Goal: Task Accomplishment & Management: Complete application form

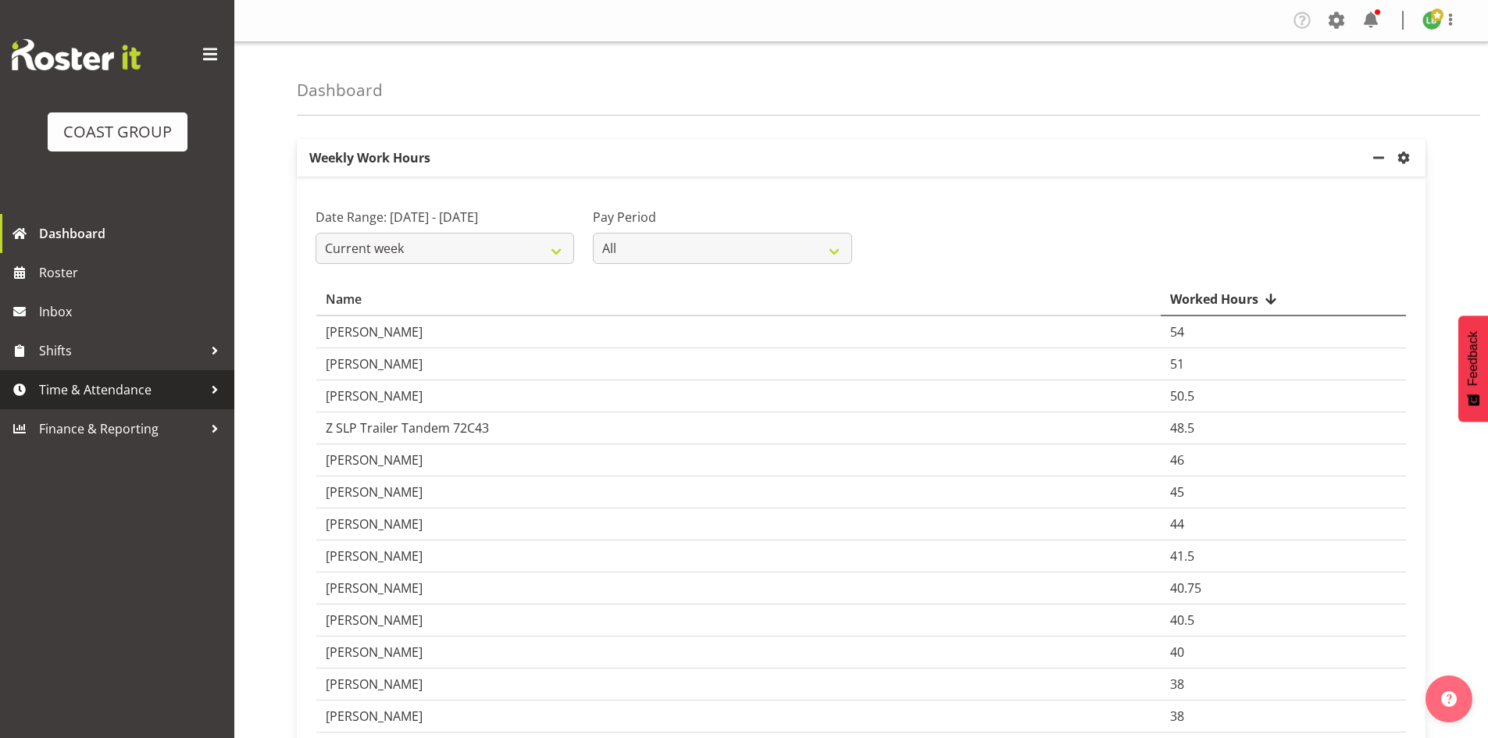
click at [98, 388] on span "Time & Attendance" at bounding box center [121, 389] width 164 height 23
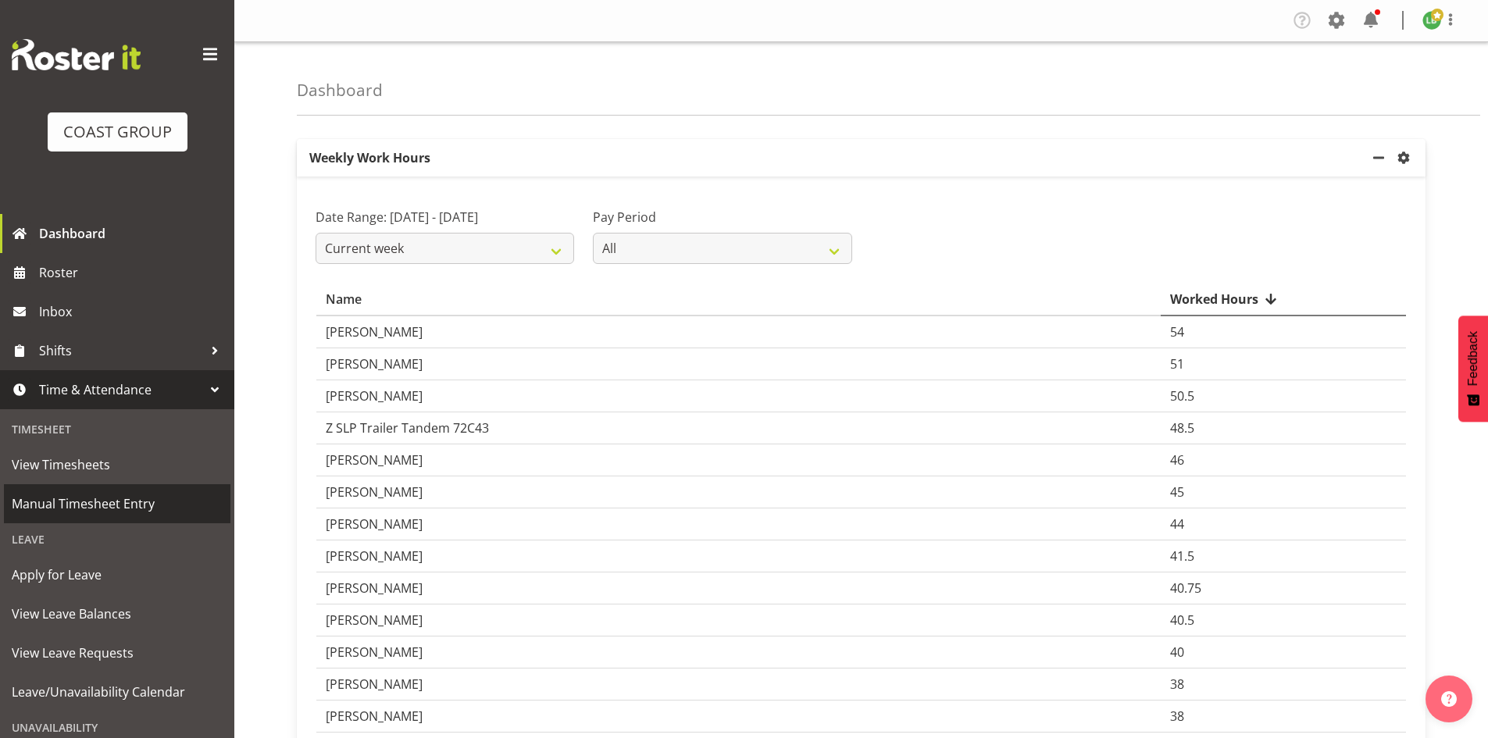
click at [86, 501] on span "Manual Timesheet Entry" at bounding box center [117, 503] width 211 height 23
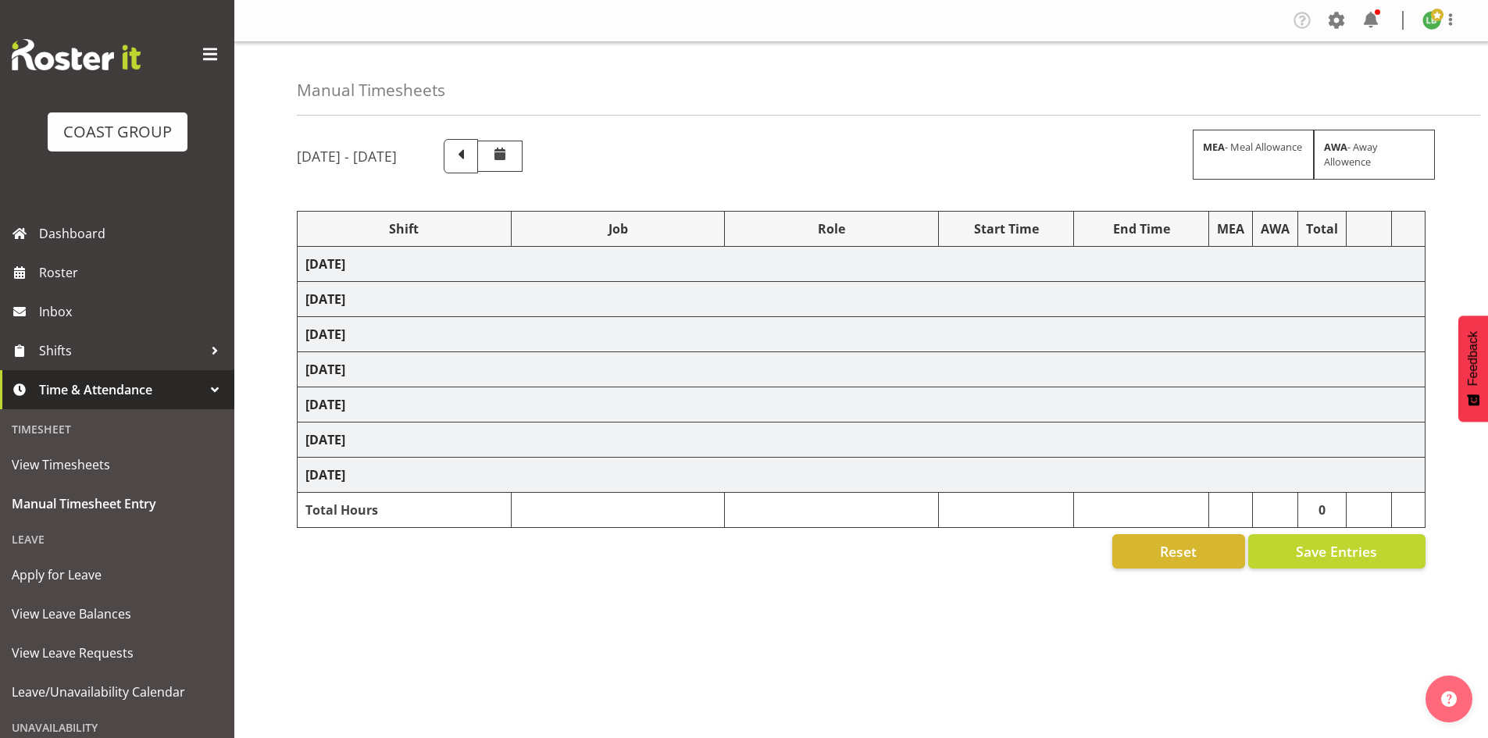
select select "1464"
select select "8309"
select select "197"
select select "1464"
select select "69"
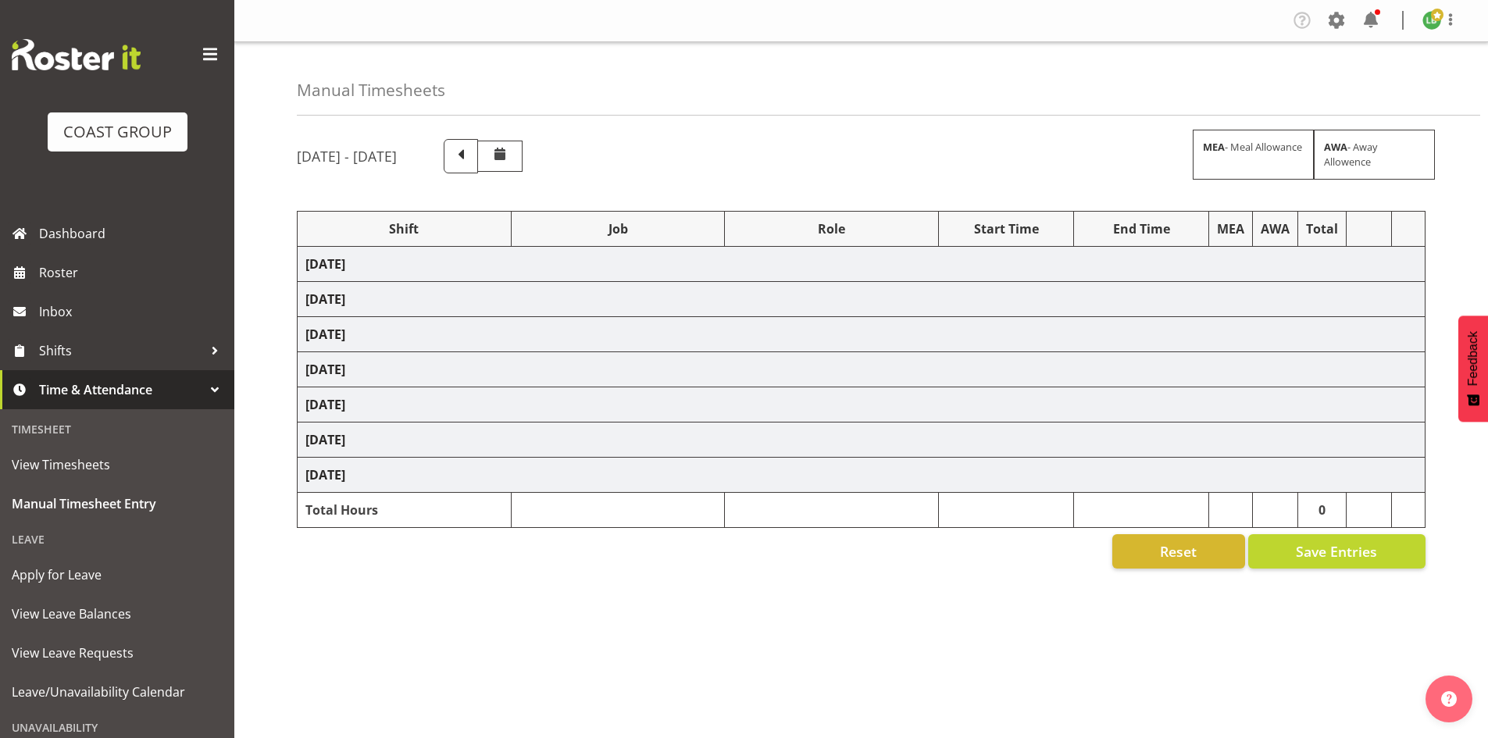
select select "197"
select select "1464"
select select "9584"
select select "197"
select select "1464"
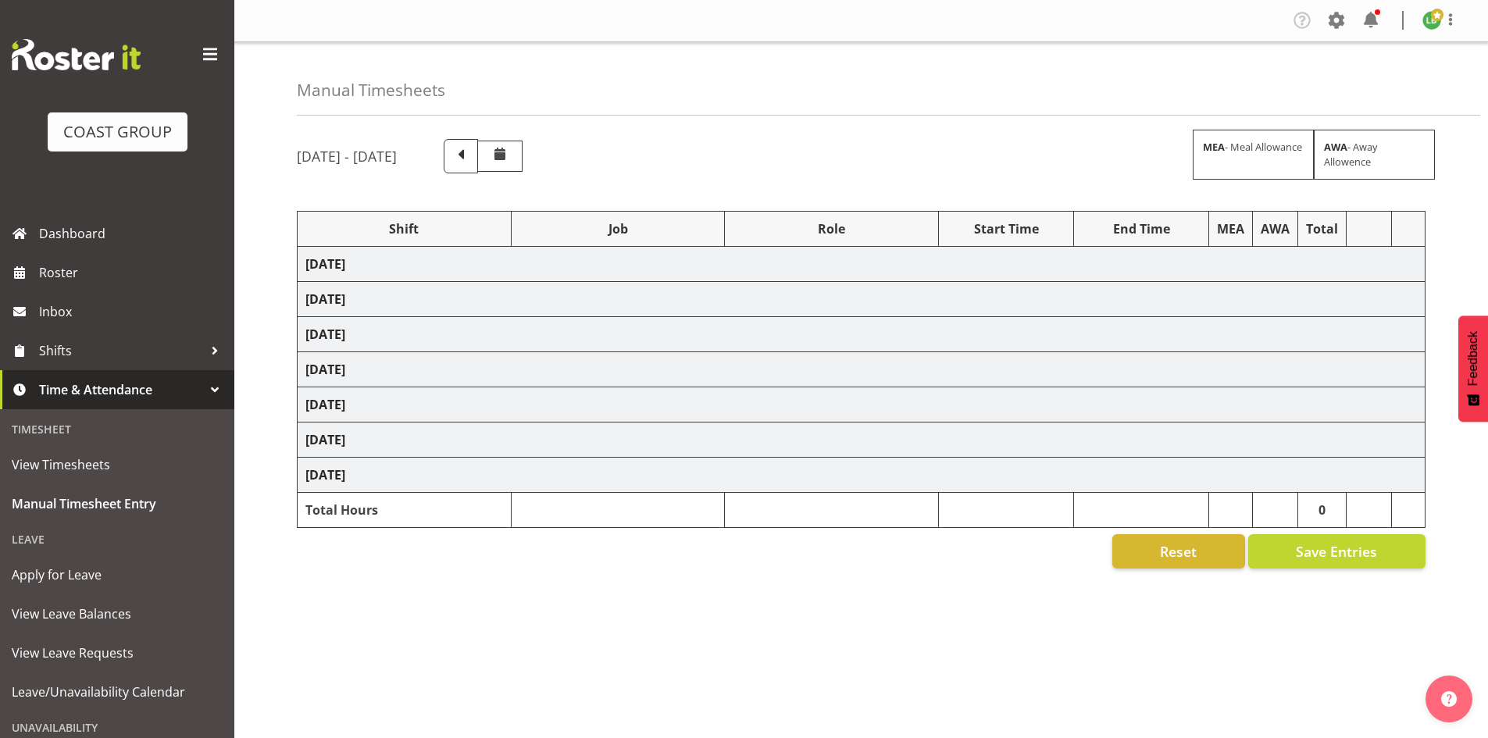
select select "9690"
select select "197"
select select "1464"
select select "10144"
select select "197"
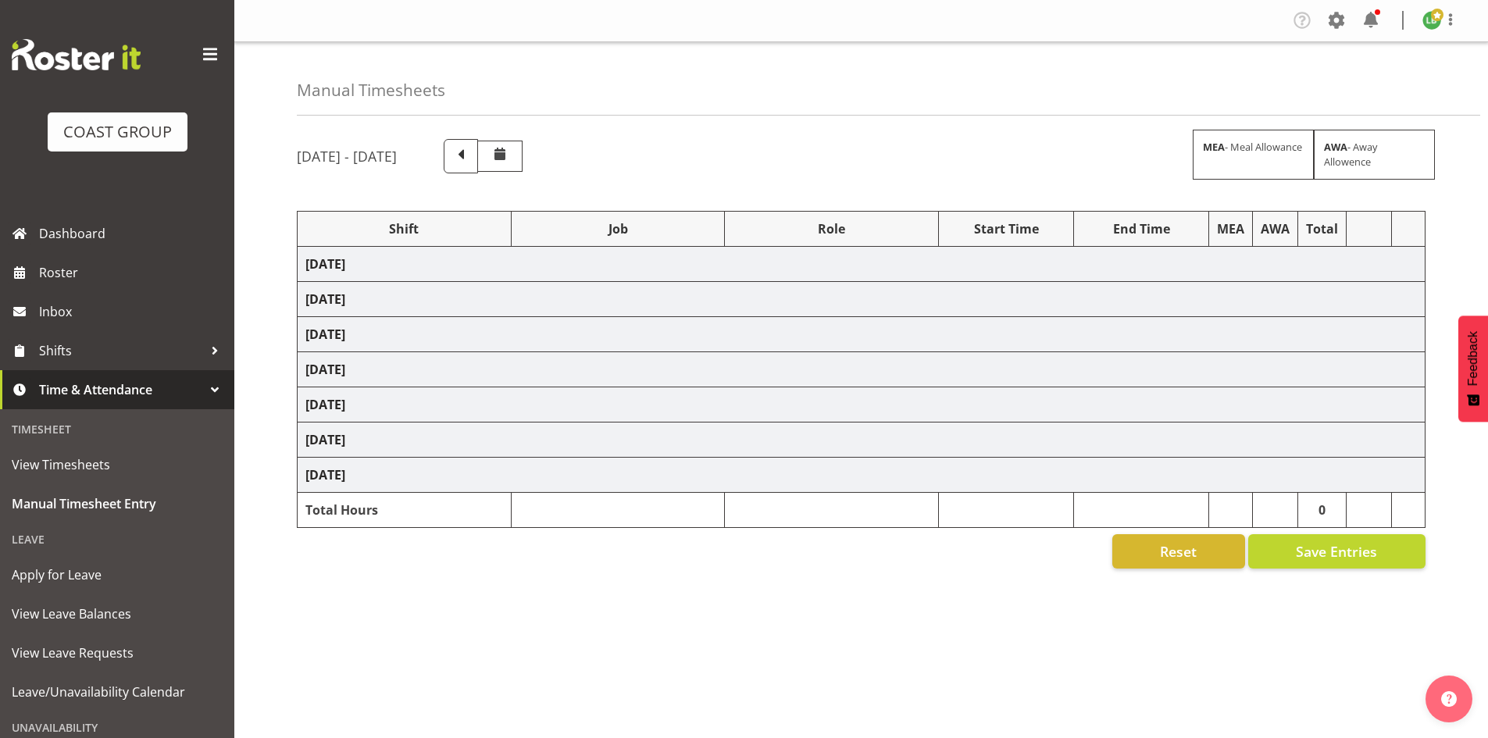
select select "1464"
select select "10172"
select select "197"
select select "1464"
select select "8677"
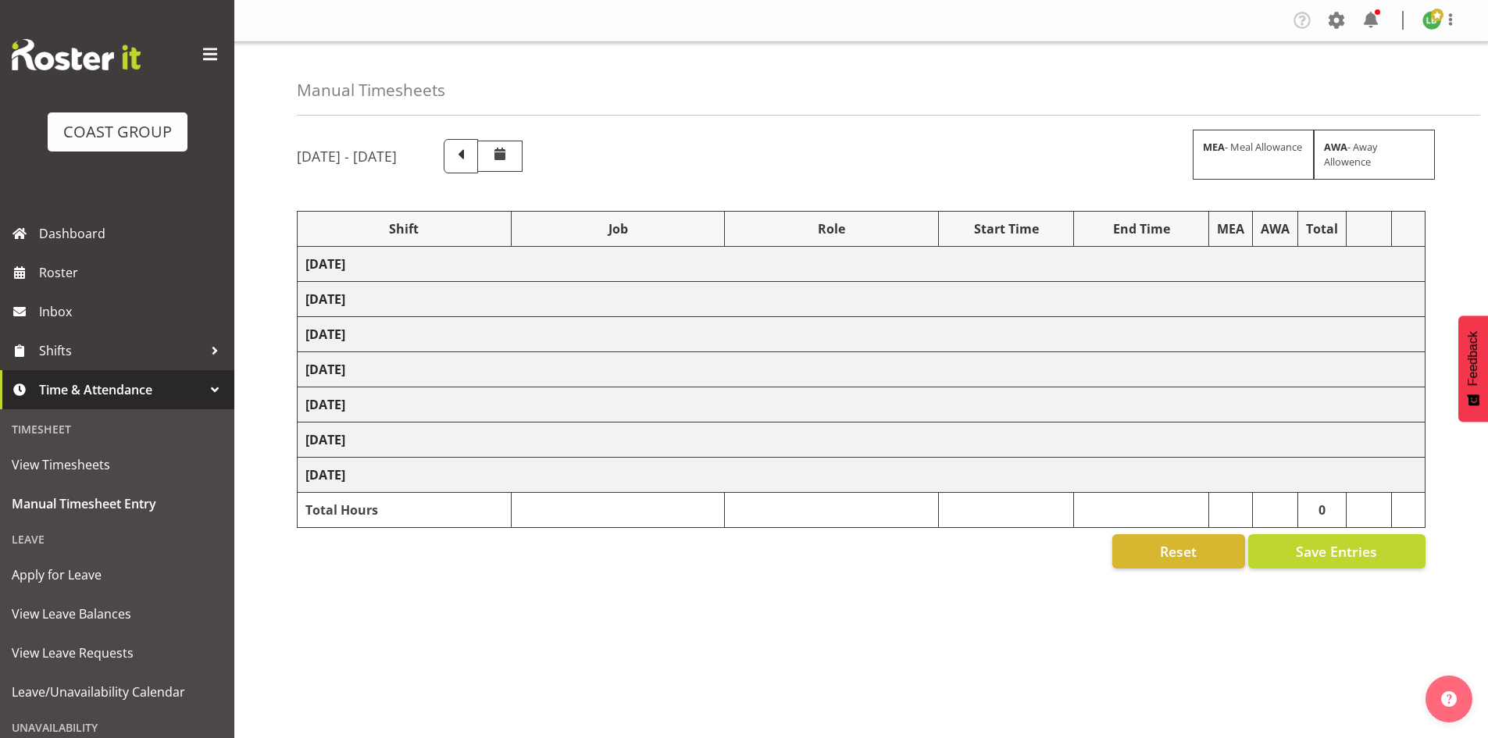
select select "197"
select select "1464"
select select "69"
select select "197"
select select "1464"
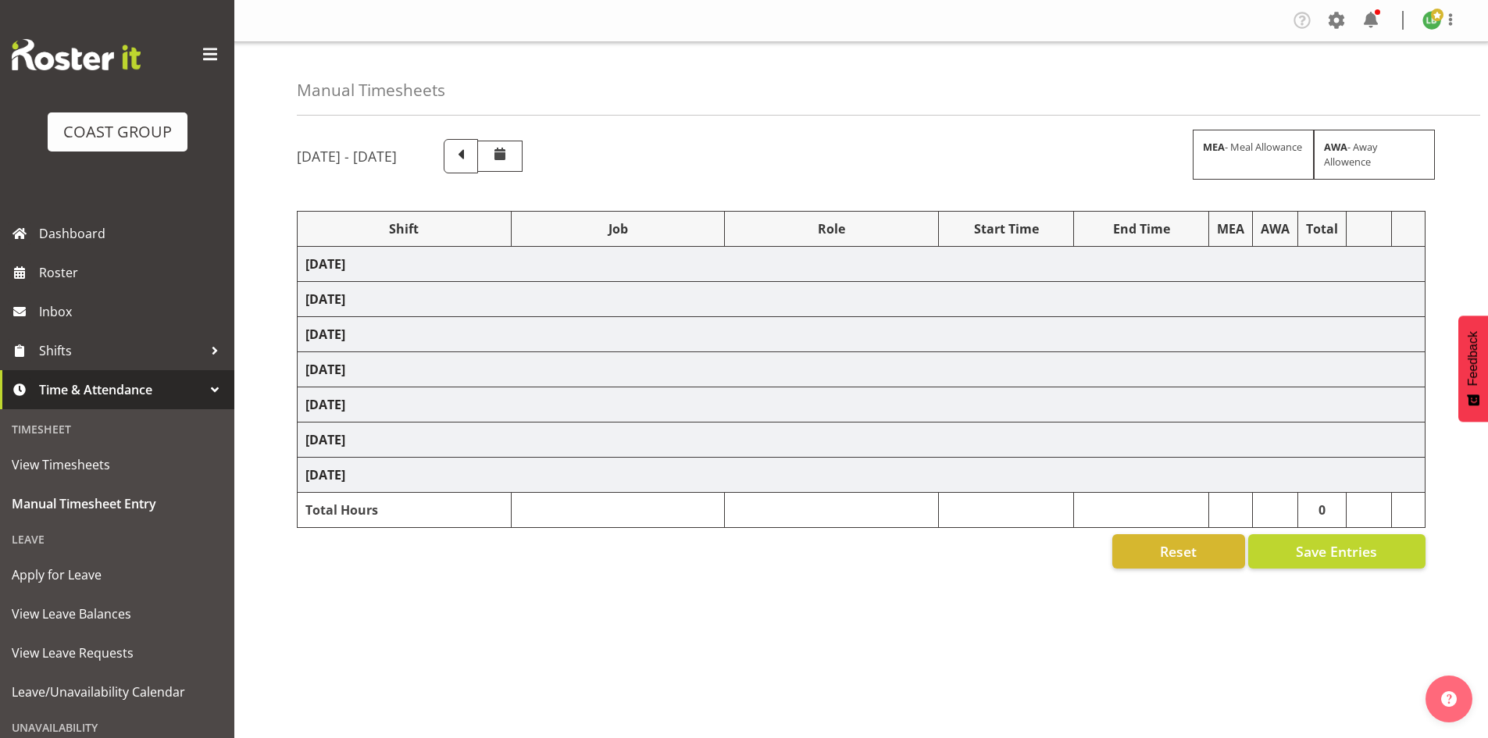
select select "9690"
select select "197"
select select "1464"
select select "10144"
select select "197"
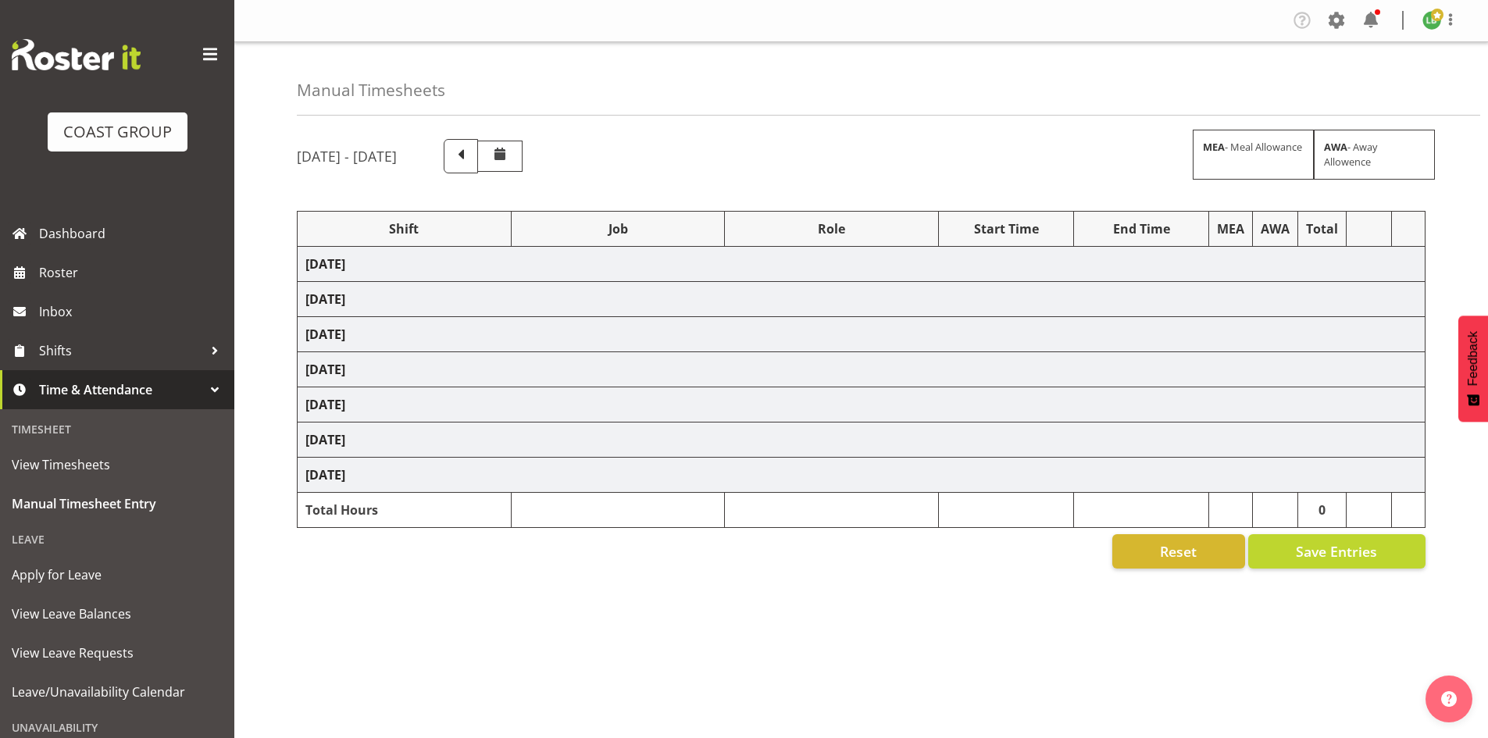
select select "1464"
select select "69"
select select "197"
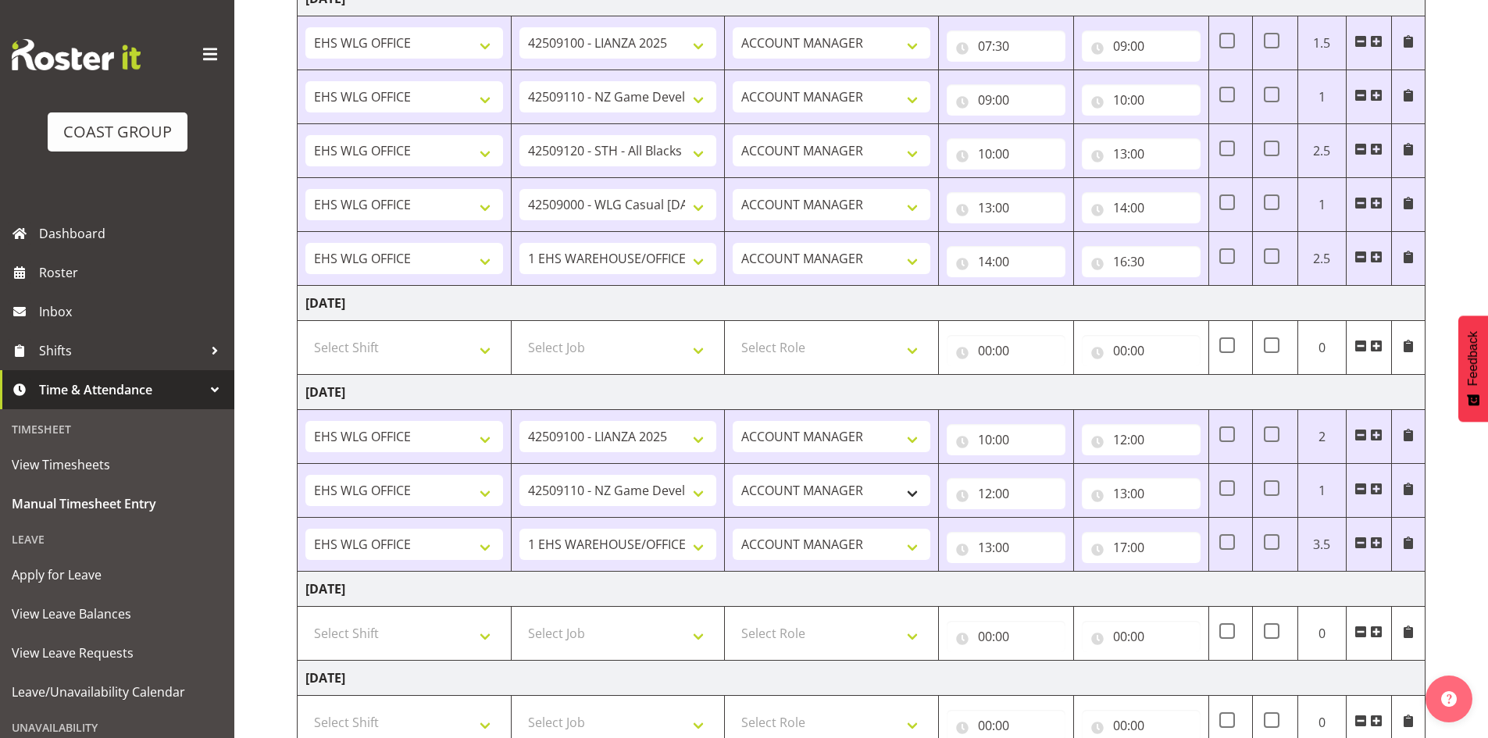
scroll to position [609, 0]
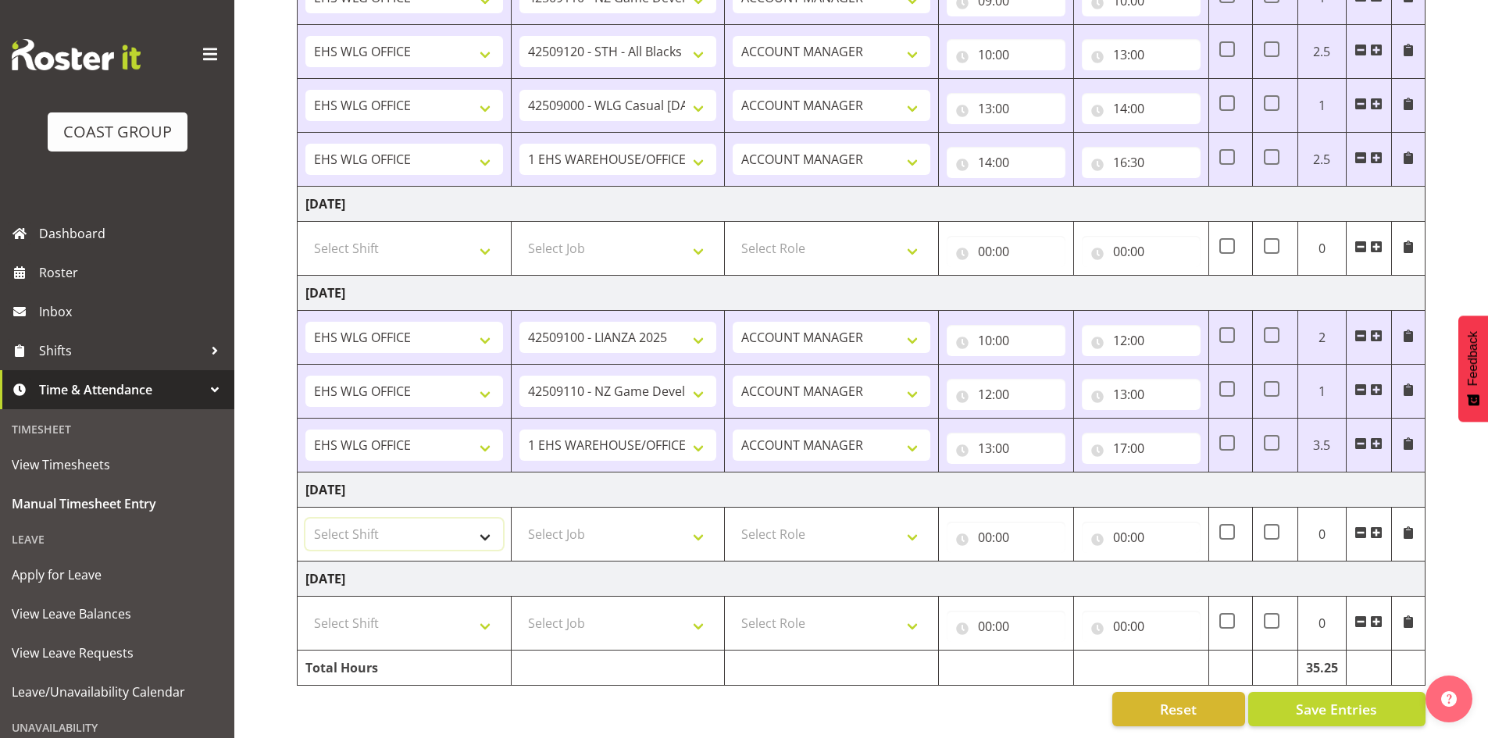
click at [484, 522] on select "Select Shift AUG 25 Break Beervana @ Stadium AUG 25 Break Building Nations @ Ta…" at bounding box center [404, 534] width 198 height 31
select select "1464"
click at [485, 522] on select "Select Shift AUG 25 Break Beervana @ Stadium AUG 25 Break Building Nations @ Ta…" at bounding box center [404, 534] width 198 height 31
click at [486, 524] on select "AUG 25 Break Beervana @ Stadium AUG 25 Break Building Nations @ Takina L1 5pm A…" at bounding box center [404, 534] width 198 height 31
click at [909, 534] on select "Select Role EHS WLG OPS ACCOUNT MANAGER" at bounding box center [832, 534] width 198 height 31
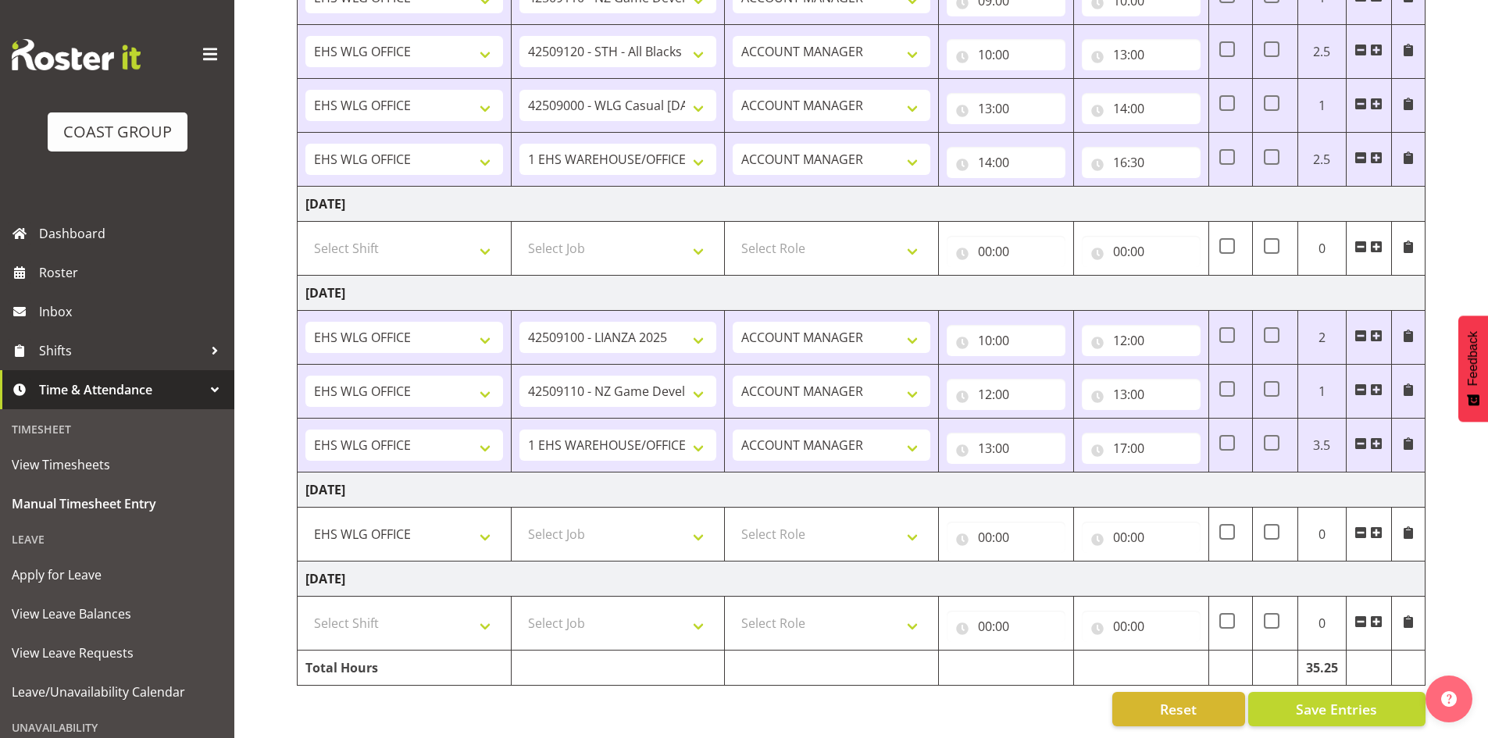
drag, startPoint x: 1379, startPoint y: 516, endPoint x: 678, endPoint y: 410, distance: 708.8
click at [1379, 527] on span at bounding box center [1376, 533] width 13 height 13
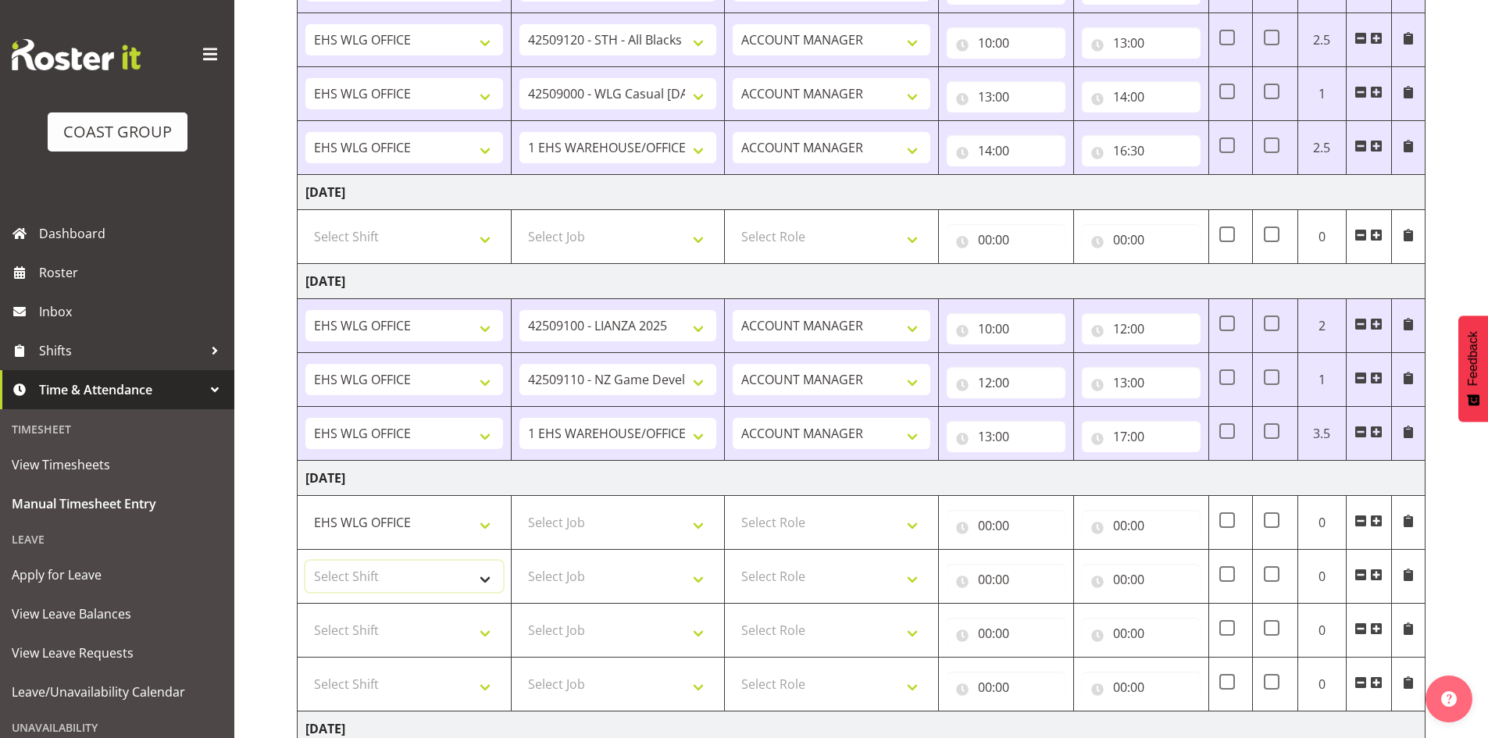
click at [486, 575] on select "Select Shift AUG 25 Break Beervana @ Stadium AUG 25 Break Building Nations @ Ta…" at bounding box center [404, 576] width 198 height 31
select select "1464"
drag, startPoint x: 484, startPoint y: 575, endPoint x: 485, endPoint y: 591, distance: 16.4
click at [484, 575] on select "Select Shift AUG 25 Break Beervana @ Stadium AUG 25 Break Building Nations @ Ta…" at bounding box center [404, 576] width 198 height 31
click at [488, 635] on select "Select Shift AUG 25 Break Beervana @ Stadium AUG 25 Break Building Nations @ Ta…" at bounding box center [404, 630] width 198 height 31
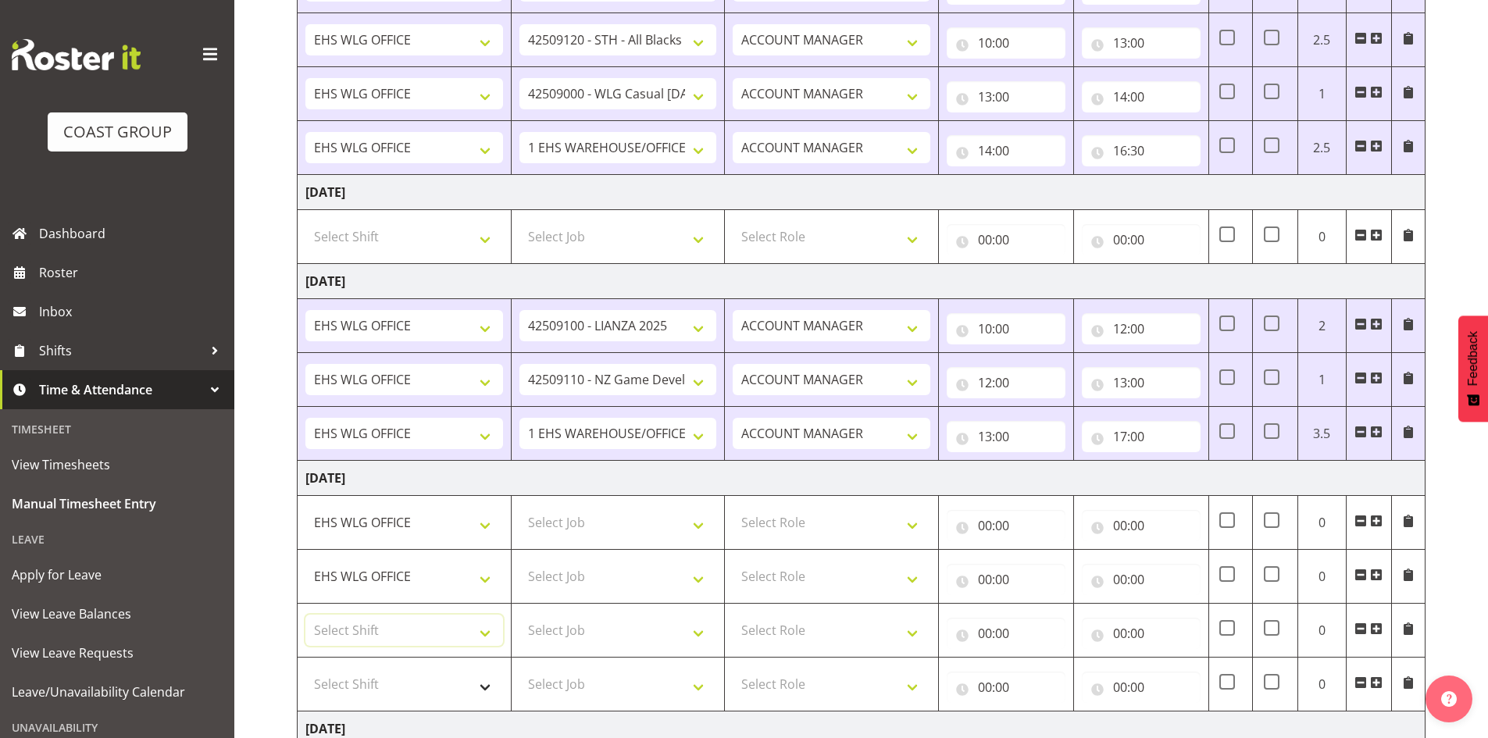
select select "1464"
click at [485, 635] on select "Select Shift AUG 25 Break Beervana @ Stadium AUG 25 Break Building Nations @ Ta…" at bounding box center [404, 630] width 198 height 31
click at [482, 684] on select "Select Shift AUG 25 Break Beervana @ Stadium AUG 25 Break Building Nations @ Ta…" at bounding box center [404, 684] width 198 height 31
select select "1464"
drag, startPoint x: 482, startPoint y: 684, endPoint x: 672, endPoint y: 621, distance: 199.9
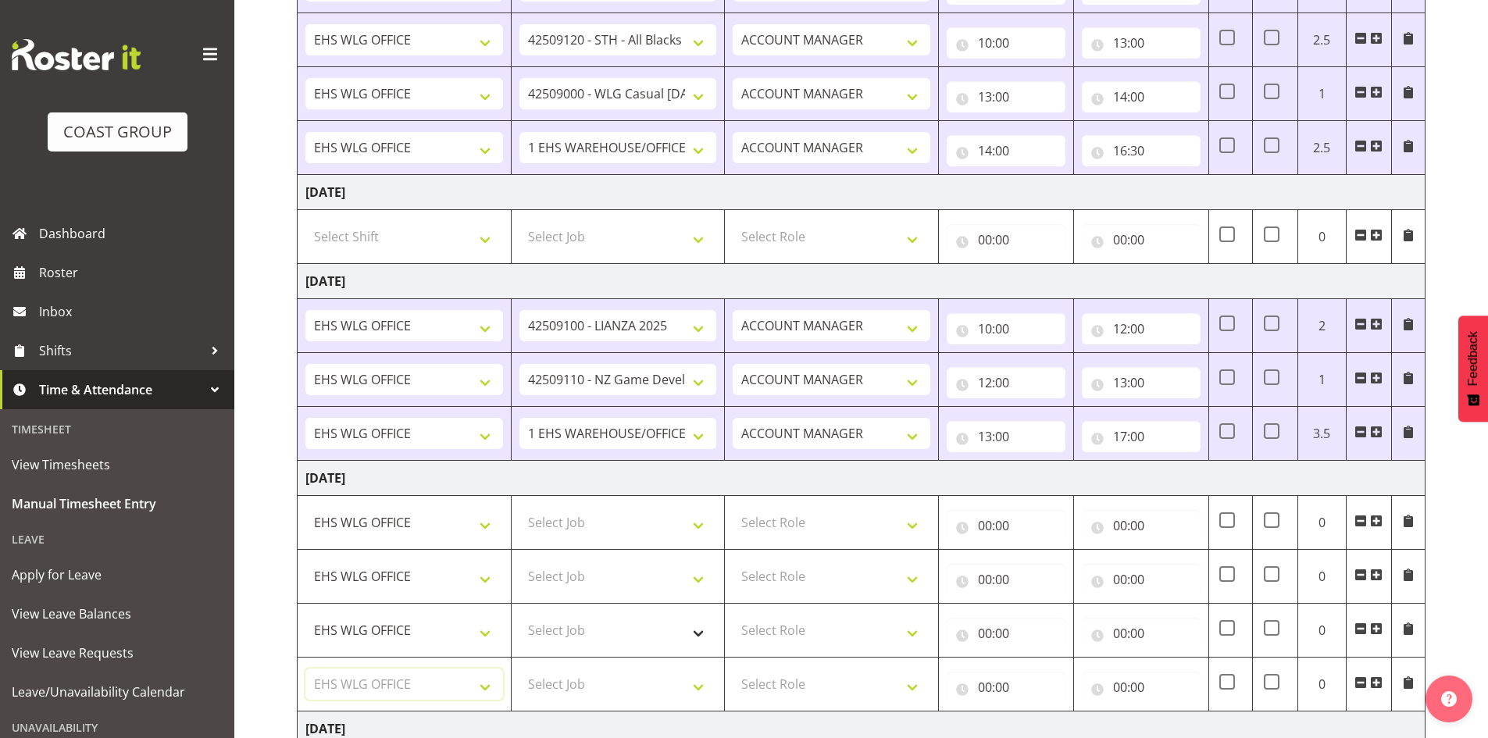
click at [482, 684] on select "Select Shift AUG 25 Break Beervana @ Stadium AUG 25 Break Building Nations @ Ta…" at bounding box center [404, 684] width 198 height 31
click at [698, 520] on select "Select Job 1 Carlton Events 1 Carlton Hamilton 1 Carlton Wellington 1 EHS WAREH…" at bounding box center [619, 522] width 198 height 31
select select "10172"
click at [520, 507] on select "Select Job 1 Carlton Events 1 Carlton Hamilton 1 Carlton Wellington 1 EHS WAREH…" at bounding box center [619, 522] width 198 height 31
click at [702, 574] on select "Select Job 1 Carlton Events 1 Carlton Hamilton 1 Carlton Wellington 1 EHS WAREH…" at bounding box center [619, 576] width 198 height 31
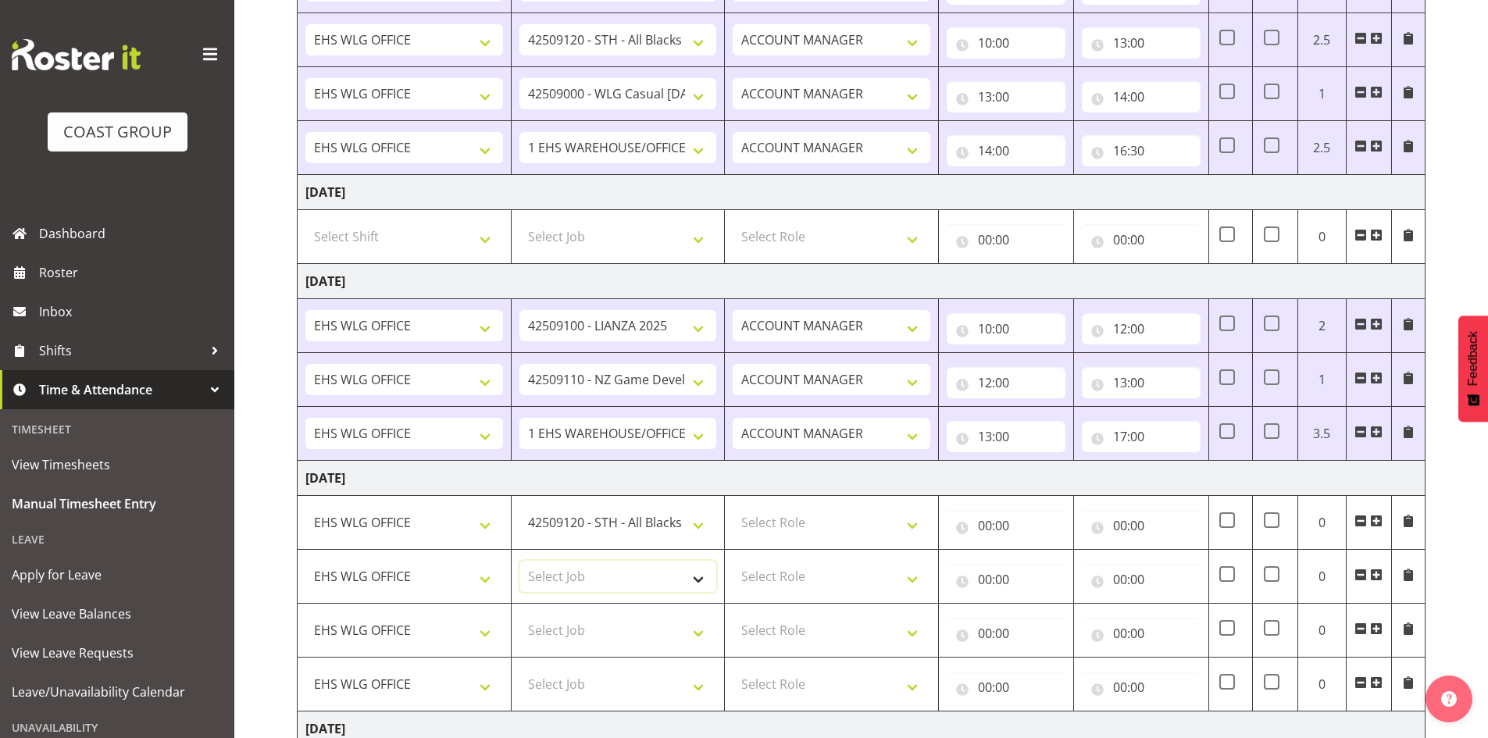
select select "8676"
click at [520, 561] on select "Select Job 1 Carlton Events 1 Carlton Hamilton 1 Carlton Wellington 1 EHS WAREH…" at bounding box center [619, 576] width 198 height 31
drag, startPoint x: 910, startPoint y: 517, endPoint x: 904, endPoint y: 529, distance: 13.3
click at [910, 517] on select "Select Role EHS WLG OPS ACCOUNT MANAGER" at bounding box center [832, 522] width 198 height 31
select select "197"
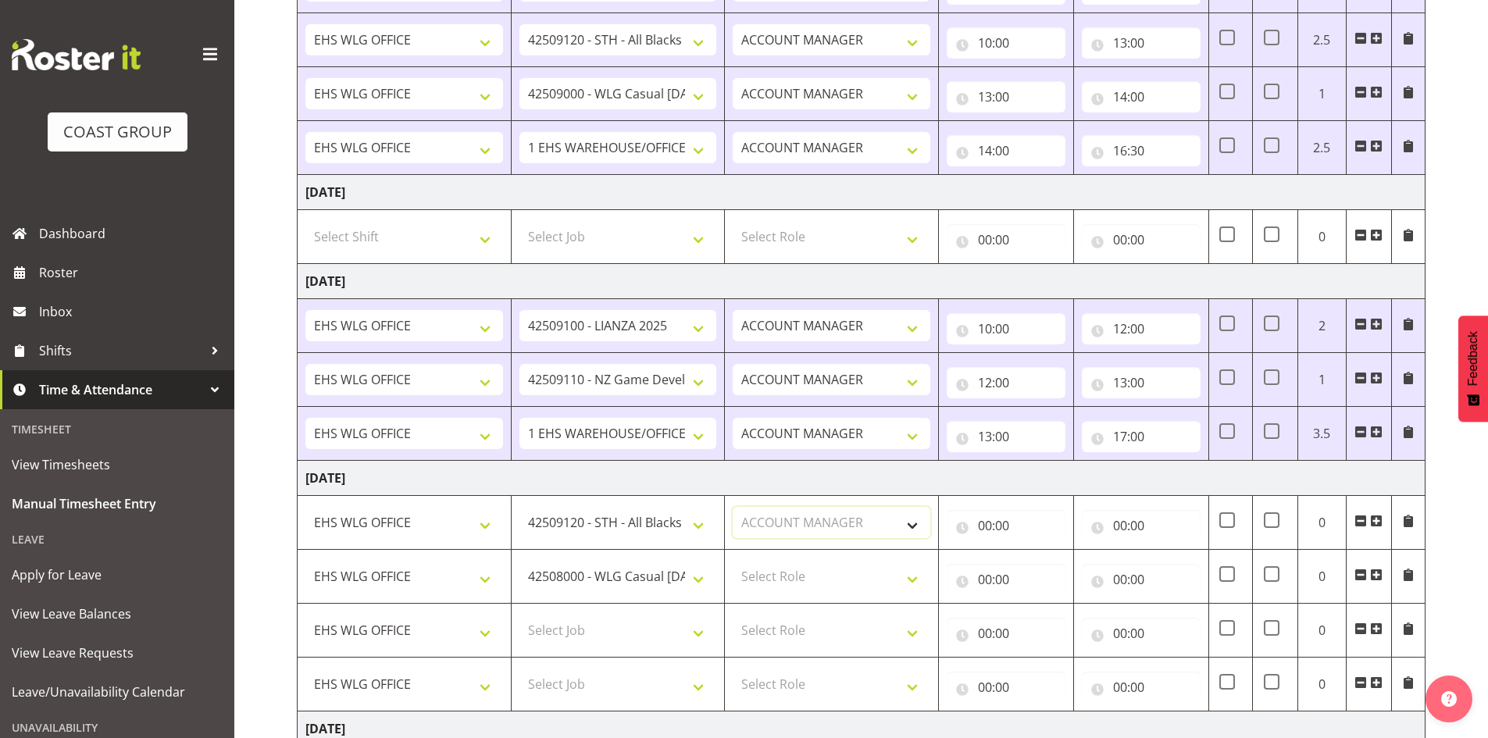
click at [733, 507] on select "Select Role EHS WLG OPS ACCOUNT MANAGER" at bounding box center [832, 522] width 198 height 31
drag, startPoint x: 915, startPoint y: 576, endPoint x: 901, endPoint y: 588, distance: 18.8
click at [915, 576] on select "Select Role EHS WLG OPS ACCOUNT MANAGER" at bounding box center [832, 576] width 198 height 31
select select "197"
click at [733, 561] on select "Select Role EHS WLG OPS ACCOUNT MANAGER" at bounding box center [832, 576] width 198 height 31
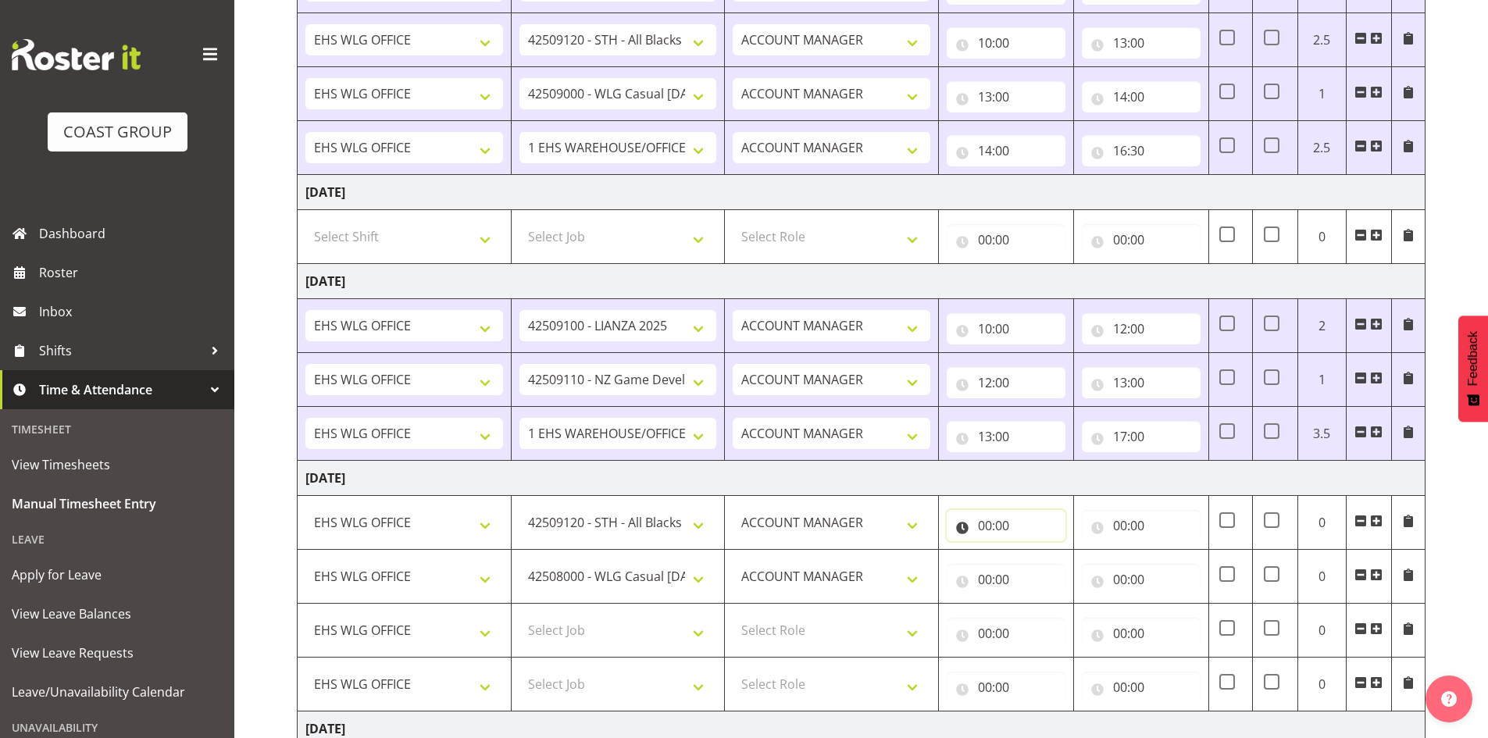
click at [989, 523] on input "00:00" at bounding box center [1006, 525] width 119 height 31
click at [1053, 562] on select "00 01 02 03 04 05 06 07 08 09 10 11 12 13 14 15 16 17 18 19 20 21 22 23" at bounding box center [1053, 566] width 35 height 31
select select "8"
click at [1036, 551] on select "00 01 02 03 04 05 06 07 08 09 10 11 12 13 14 15 16 17 18 19 20 21 22 23" at bounding box center [1053, 566] width 35 height 31
type input "08:00"
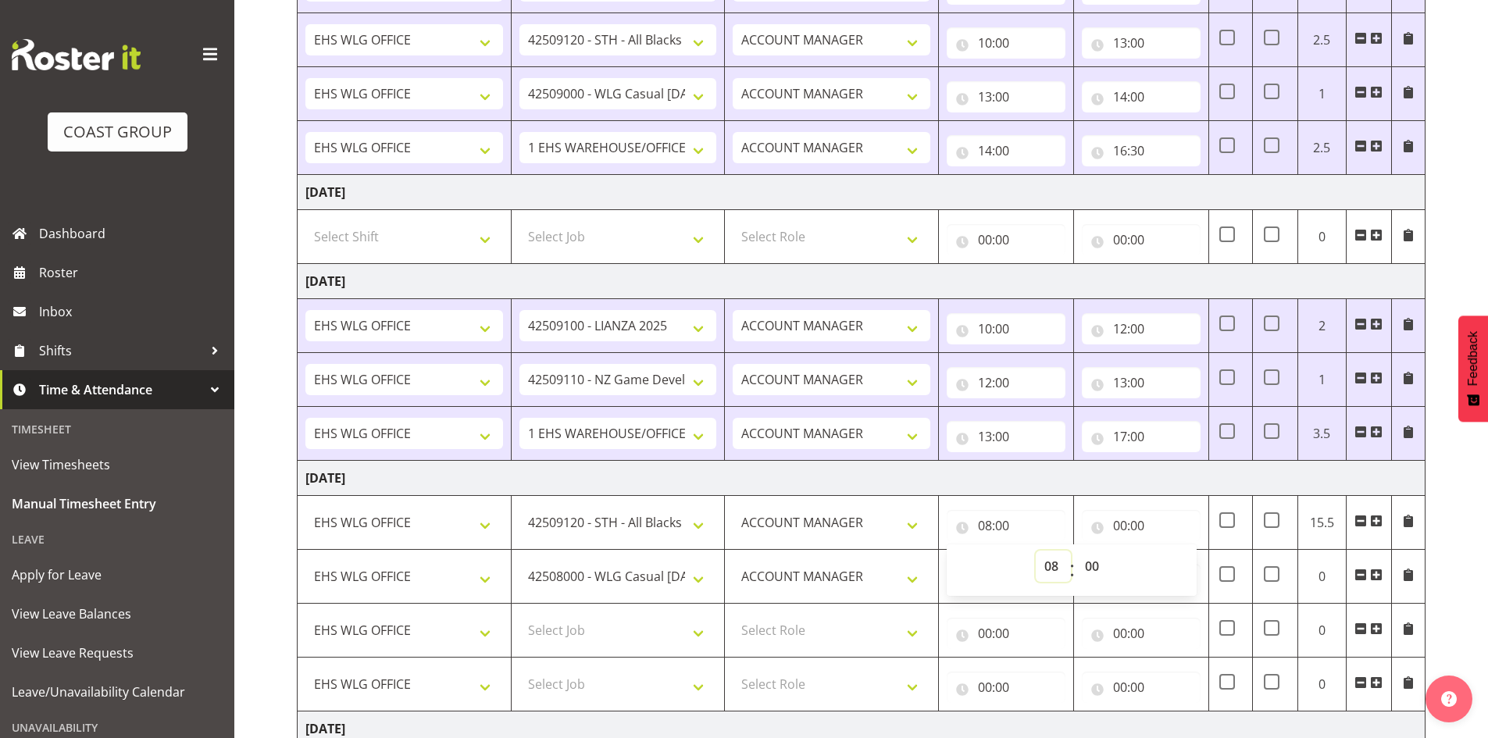
drag, startPoint x: 1048, startPoint y: 567, endPoint x: 1055, endPoint y: 555, distance: 13.7
click at [1049, 567] on select "00 01 02 03 04 05 06 07 08 09 10 11 12 13 14 15 16 17 18 19 20 21 22 23" at bounding box center [1053, 566] width 35 height 31
select select "7"
click at [1036, 551] on select "00 01 02 03 04 05 06 07 08 09 10 11 12 13 14 15 16 17 18 19 20 21 22 23" at bounding box center [1053, 566] width 35 height 31
type input "07:00"
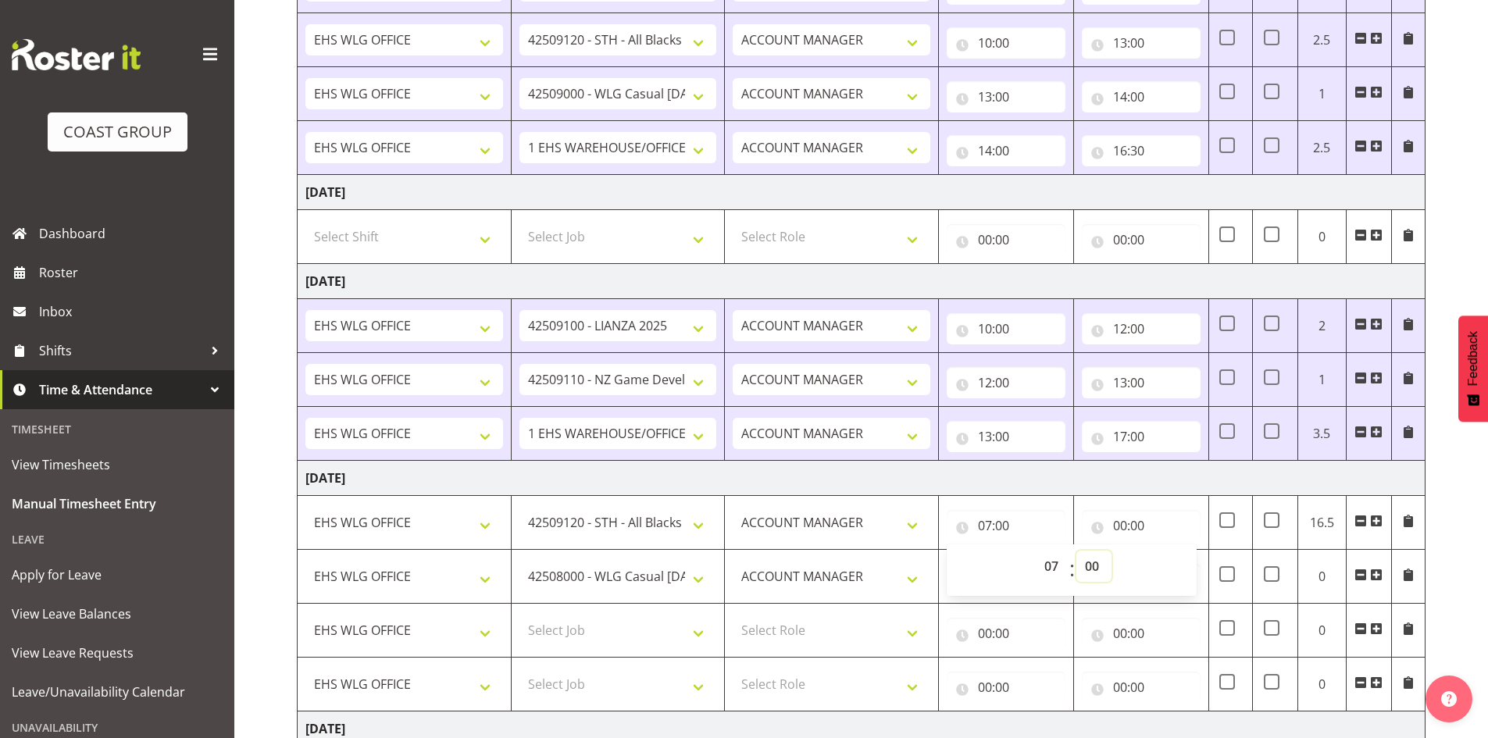
click at [1091, 564] on select "00 01 02 03 04 05 06 07 08 09 10 11 12 13 14 15 16 17 18 19 20 21 22 23 24 25 2…" at bounding box center [1094, 566] width 35 height 31
select select "30"
click at [1077, 551] on select "00 01 02 03 04 05 06 07 08 09 10 11 12 13 14 15 16 17 18 19 20 21 22 23 24 25 2…" at bounding box center [1094, 566] width 35 height 31
type input "07:30"
click at [1121, 520] on input "00:00" at bounding box center [1141, 525] width 119 height 31
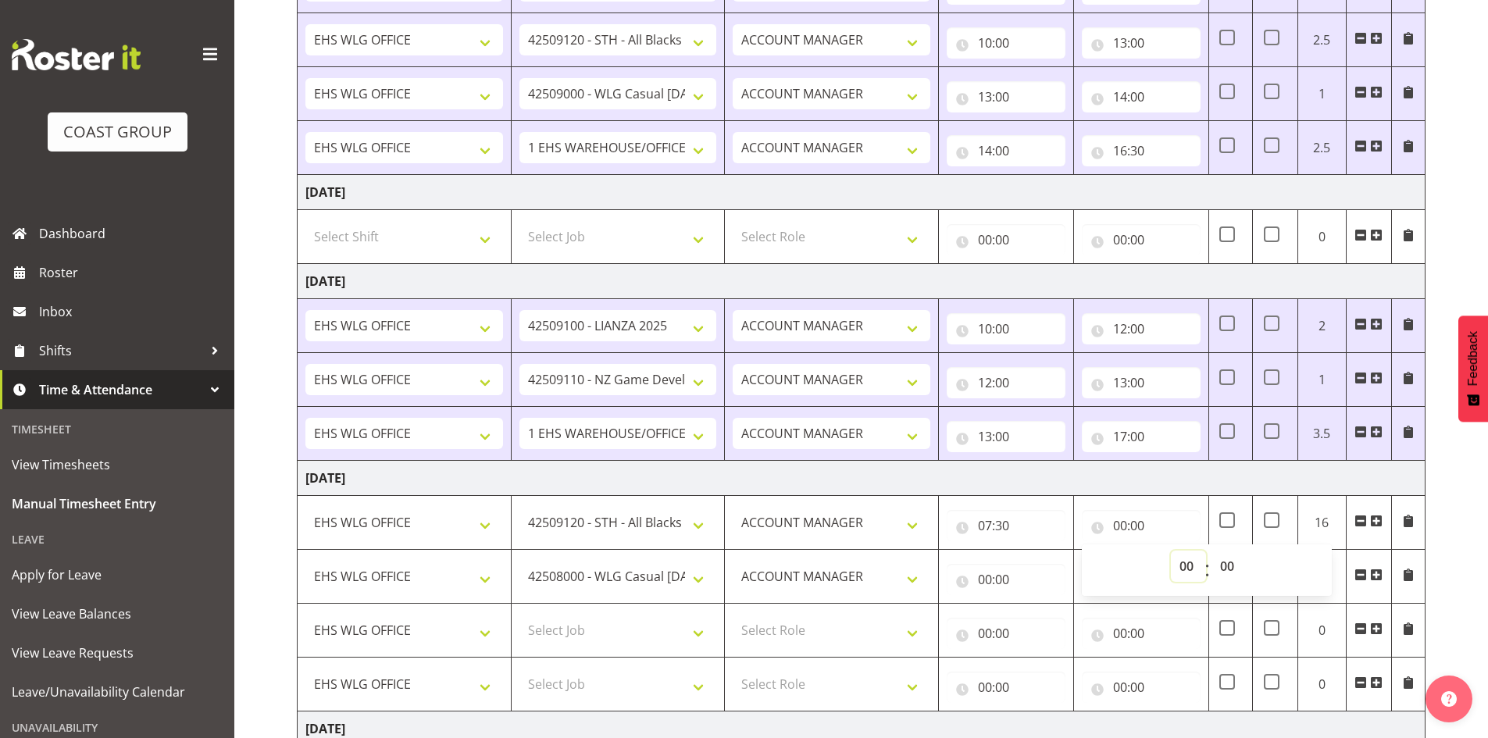
click at [1188, 563] on select "00 01 02 03 04 05 06 07 08 09 10 11 12 13 14 15 16 17 18 19 20 21 22 23" at bounding box center [1188, 566] width 35 height 31
select select "10"
click at [1171, 551] on select "00 01 02 03 04 05 06 07 08 09 10 11 12 13 14 15 16 17 18 19 20 21 22 23" at bounding box center [1188, 566] width 35 height 31
type input "10:00"
click at [987, 579] on input "00:00" at bounding box center [1006, 579] width 119 height 31
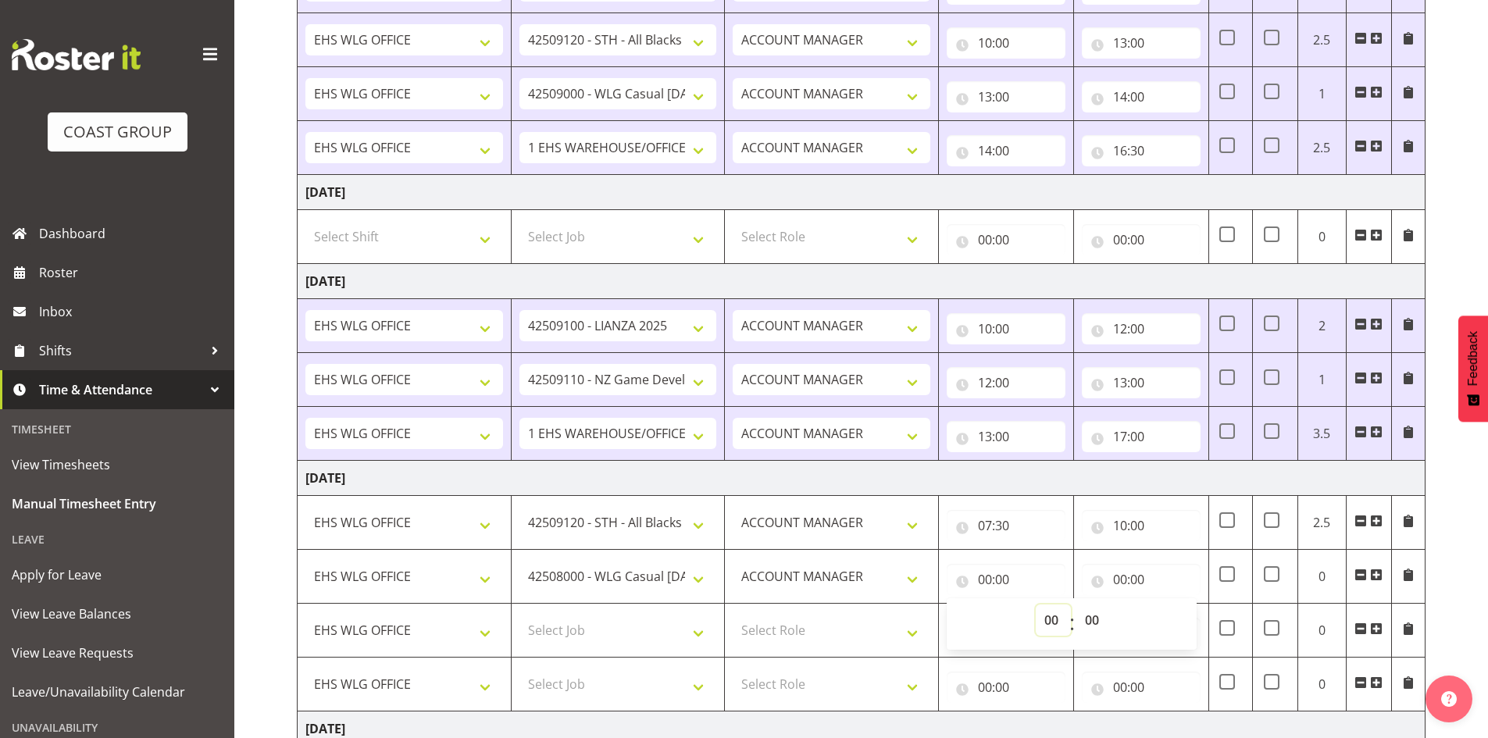
click at [1053, 619] on select "00 01 02 03 04 05 06 07 08 09 10 11 12 13 14 15 16 17 18 19 20 21 22 23" at bounding box center [1053, 620] width 35 height 31
select select "10"
click at [1036, 605] on select "00 01 02 03 04 05 06 07 08 09 10 11 12 13 14 15 16 17 18 19 20 21 22 23" at bounding box center [1053, 620] width 35 height 31
type input "10:00"
click at [1125, 576] on input "00:00" at bounding box center [1141, 579] width 119 height 31
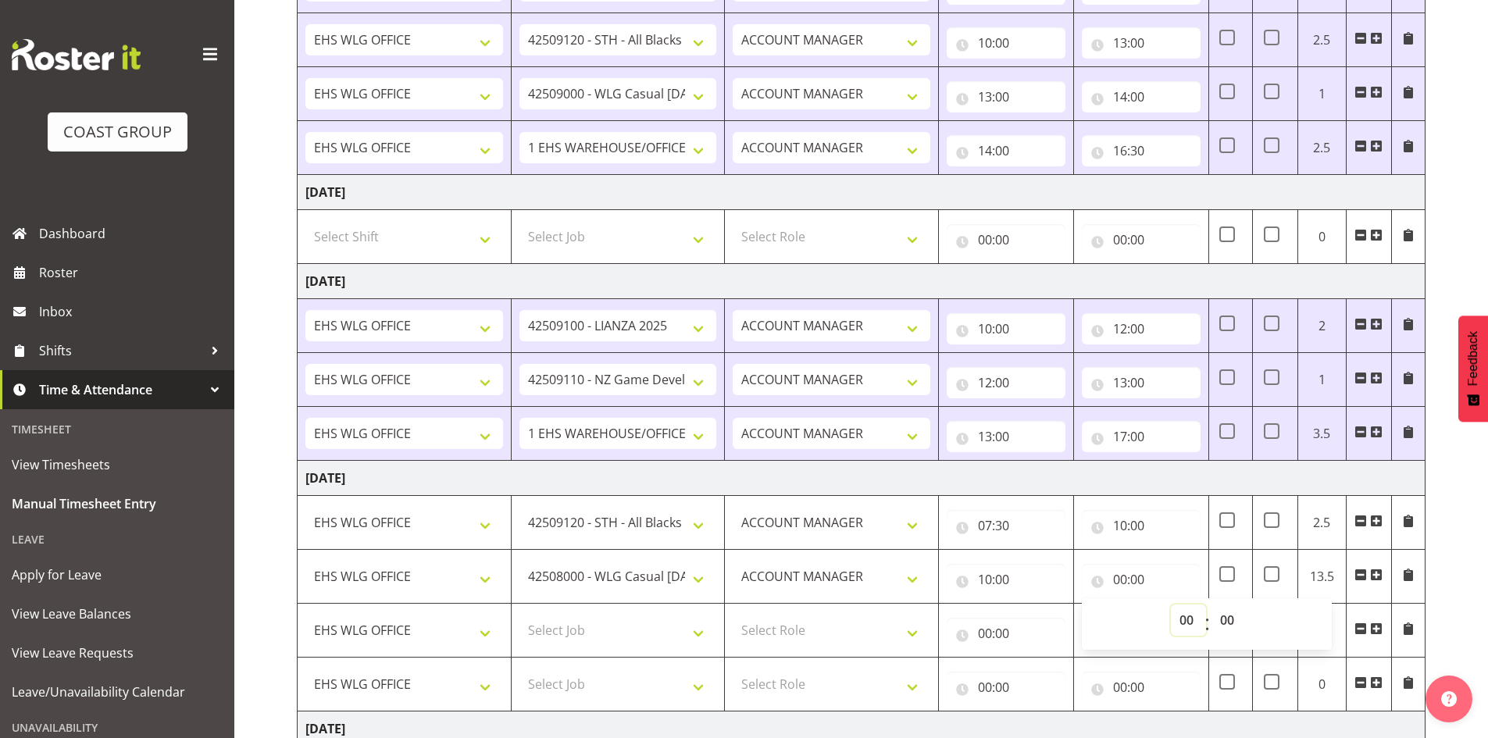
drag, startPoint x: 1189, startPoint y: 616, endPoint x: 1188, endPoint y: 606, distance: 10.2
click at [1189, 616] on select "00 01 02 03 04 05 06 07 08 09 10 11 12 13 14 15 16 17 18 19 20 21 22 23" at bounding box center [1188, 620] width 35 height 31
select select "11"
click at [1171, 605] on select "00 01 02 03 04 05 06 07 08 09 10 11 12 13 14 15 16 17 18 19 20 21 22 23" at bounding box center [1188, 620] width 35 height 31
type input "11:00"
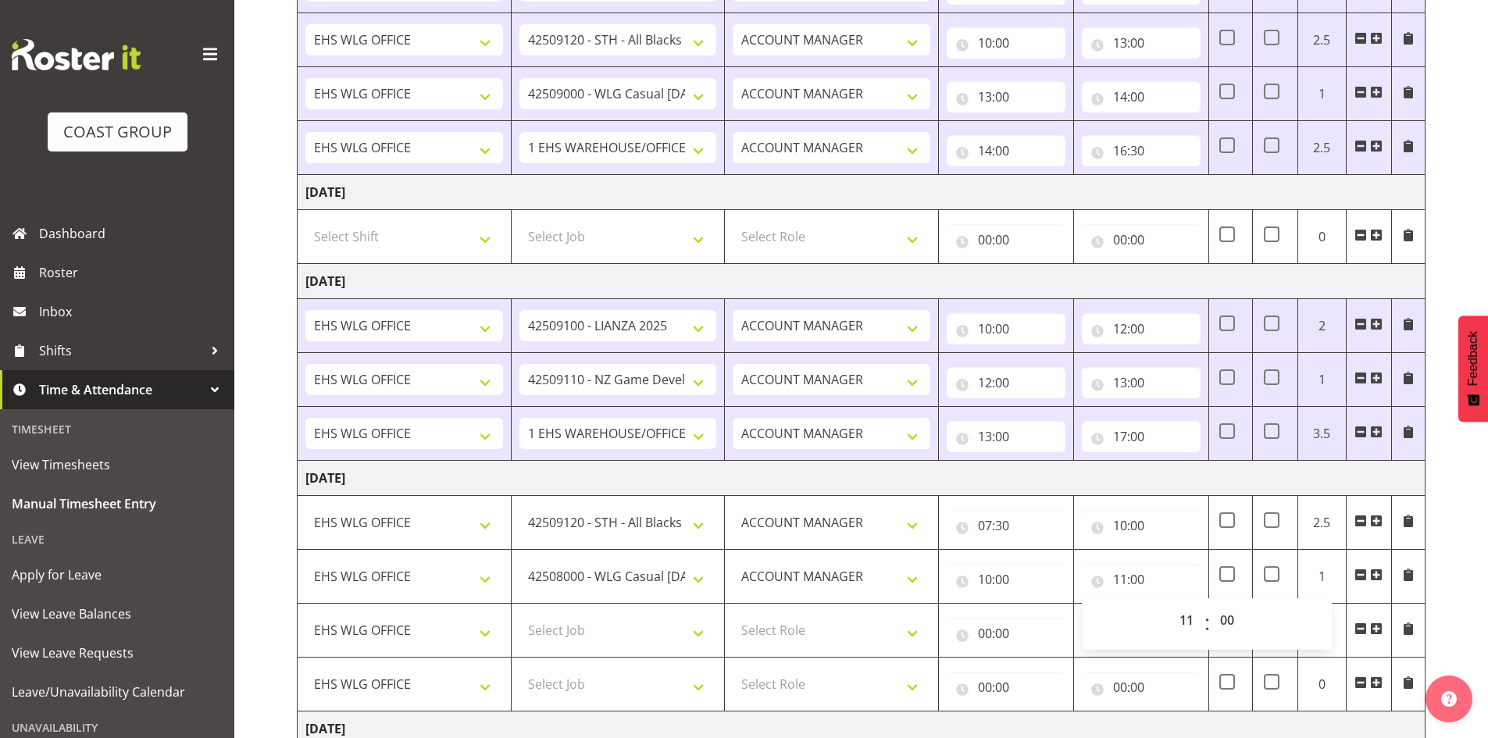
click at [740, 604] on td "Select Role EHS WLG OPS ACCOUNT MANAGER" at bounding box center [832, 631] width 214 height 54
click at [699, 627] on select "Select Job 1 Carlton Events 1 Carlton Hamilton 1 Carlton Wellington 1 EHS WAREH…" at bounding box center [619, 630] width 198 height 31
select select "9690"
click at [520, 615] on select "Select Job 1 Carlton Events 1 Carlton Hamilton 1 Carlton Wellington 1 EHS WAREH…" at bounding box center [619, 630] width 198 height 31
click at [703, 682] on select "Select Job 1 Carlton Events 1 Carlton Hamilton 1 Carlton Wellington 1 EHS WAREH…" at bounding box center [619, 684] width 198 height 31
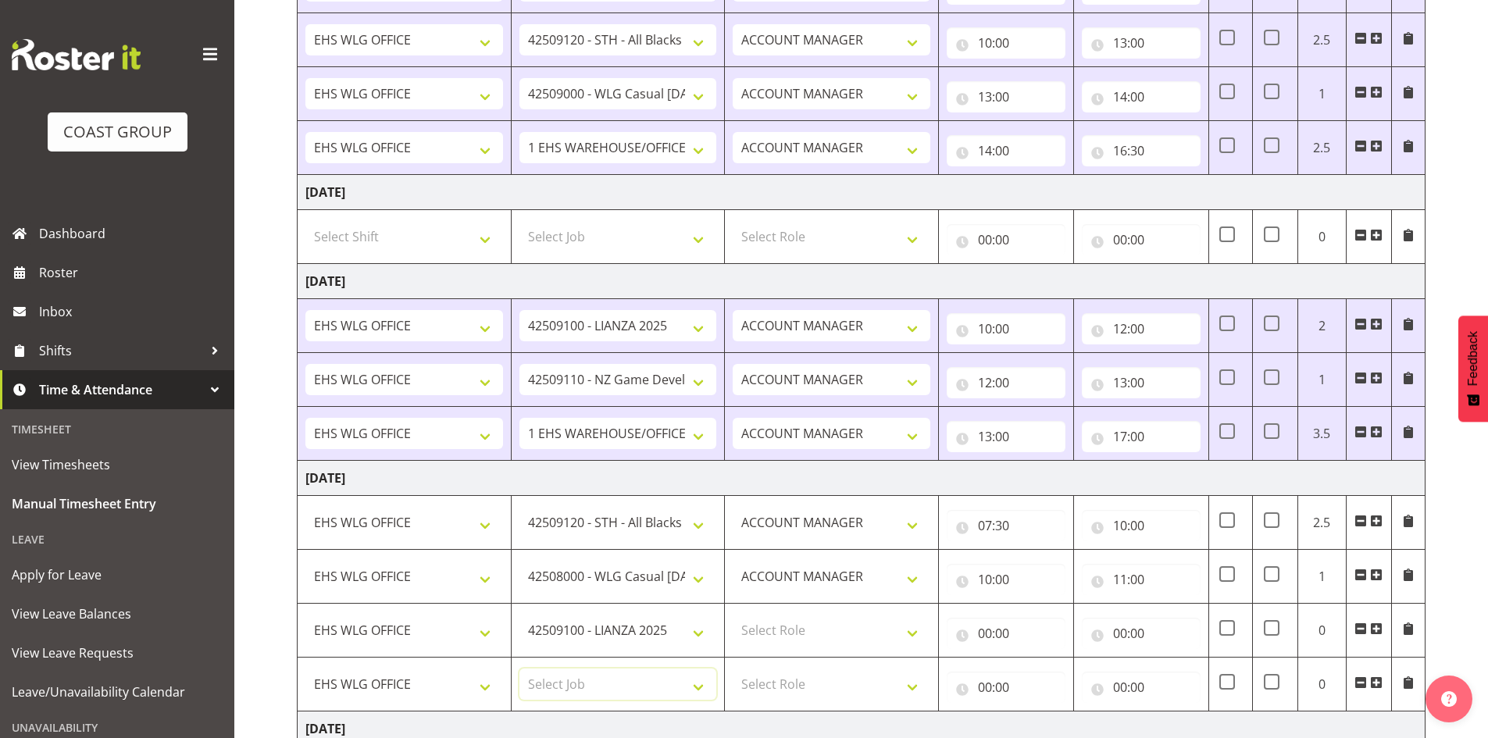
select select "9890"
click at [520, 669] on select "Select Job 1 Carlton Events 1 Carlton Hamilton 1 Carlton Wellington 1 EHS WAREH…" at bounding box center [619, 684] width 198 height 31
click at [916, 626] on select "Select Role EHS WLG OPS ACCOUNT MANAGER" at bounding box center [832, 630] width 198 height 31
select select "197"
click at [733, 615] on select "Select Role EHS WLG OPS ACCOUNT MANAGER" at bounding box center [832, 630] width 198 height 31
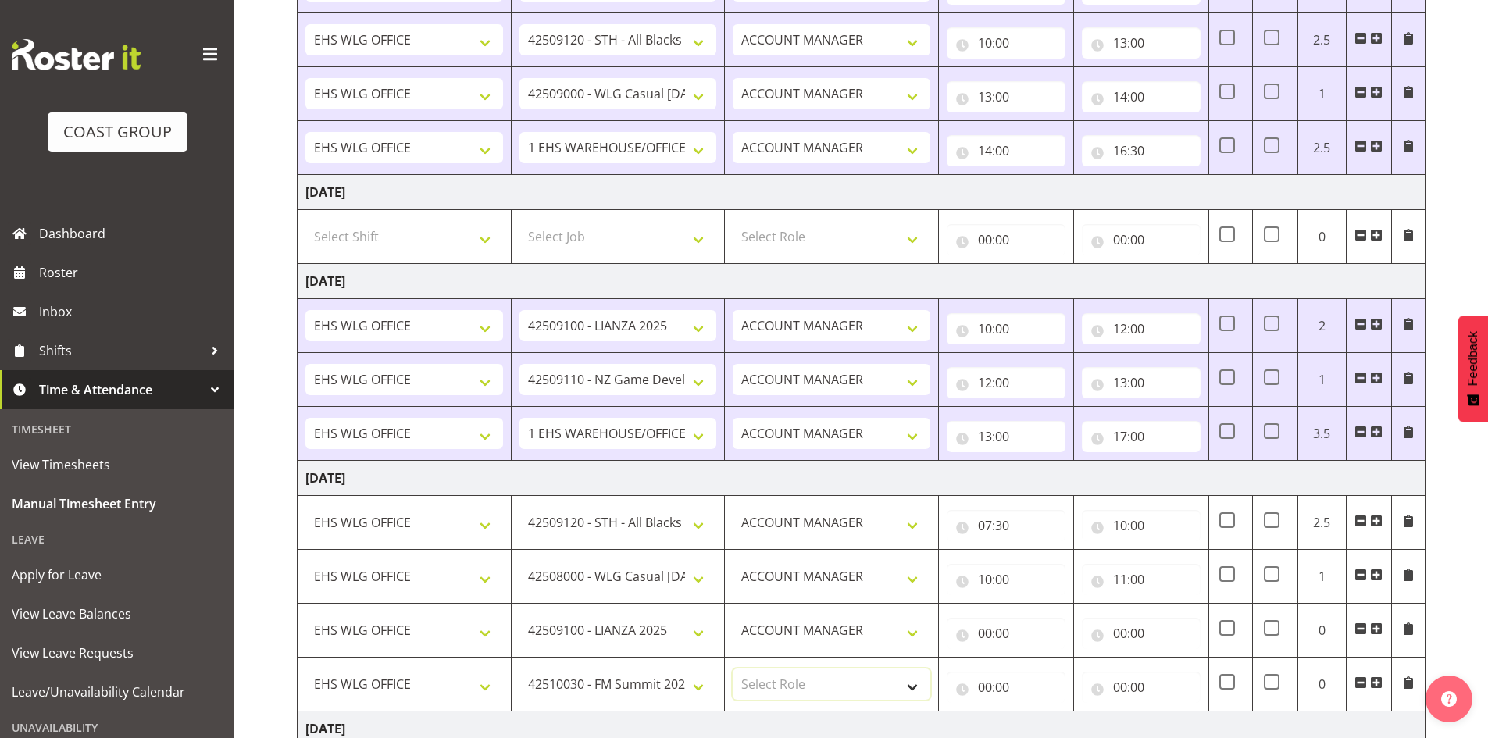
drag, startPoint x: 916, startPoint y: 684, endPoint x: 907, endPoint y: 696, distance: 15.0
click at [916, 684] on select "Select Role EHS WLG OPS ACCOUNT MANAGER" at bounding box center [832, 684] width 198 height 31
select select "197"
click at [733, 669] on select "Select Role EHS WLG OPS ACCOUNT MANAGER" at bounding box center [832, 684] width 198 height 31
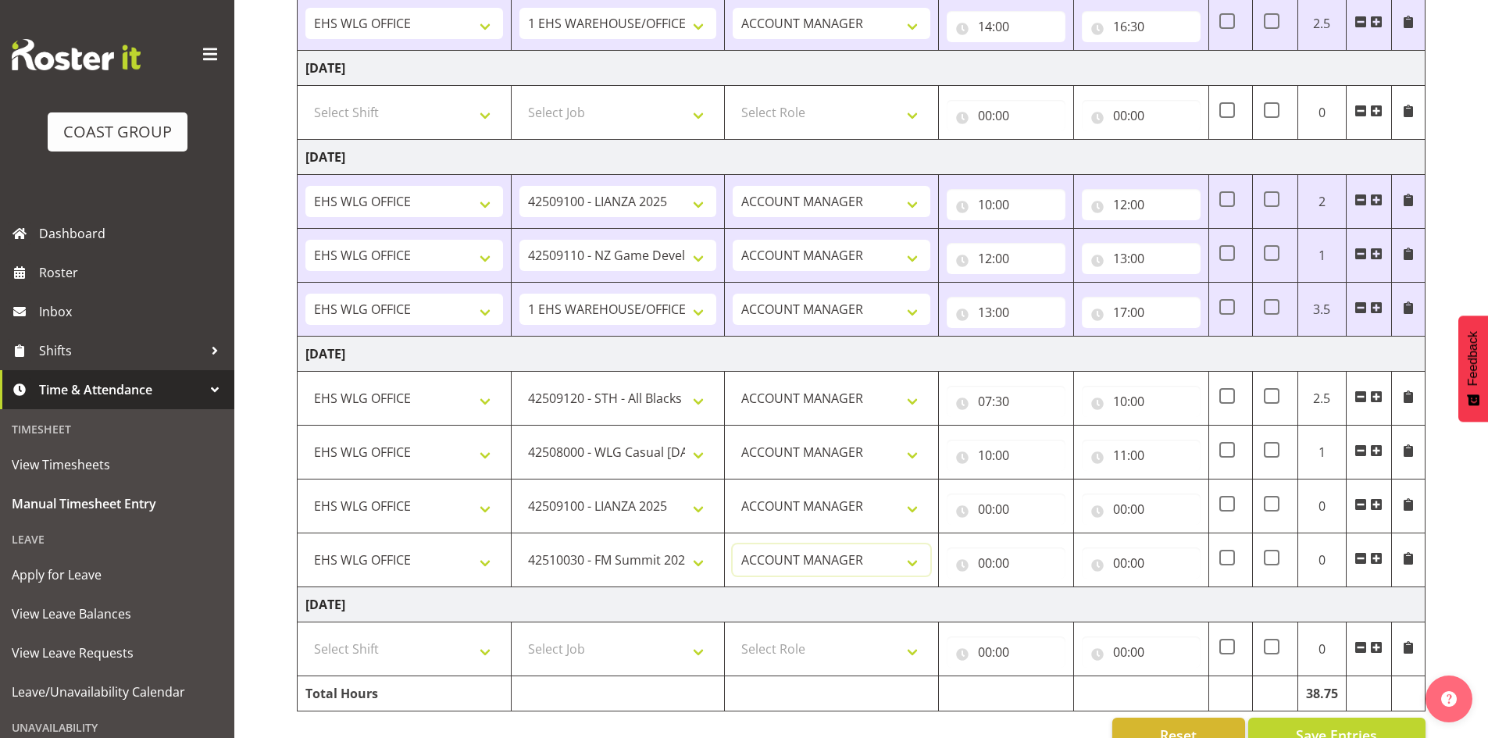
scroll to position [770, 0]
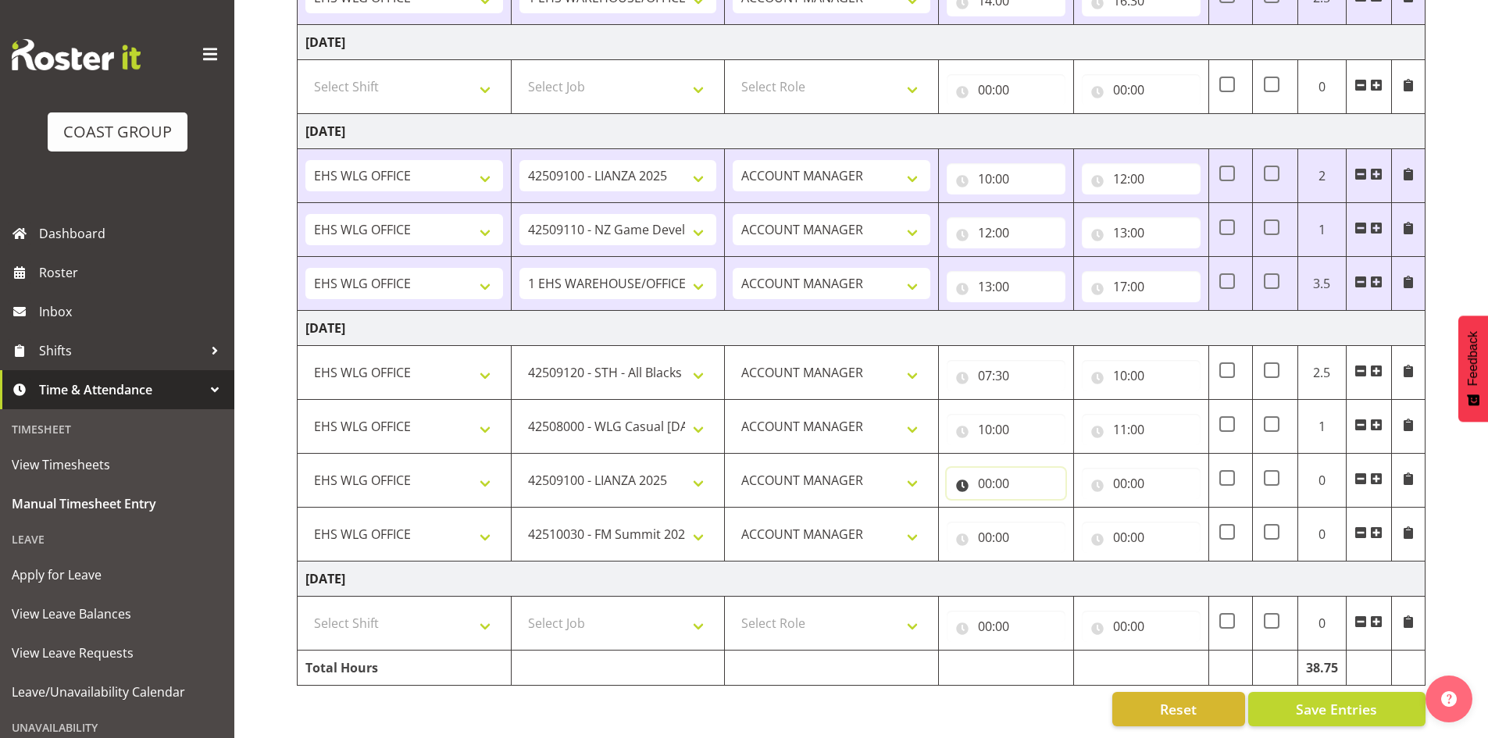
click at [983, 468] on input "00:00" at bounding box center [1006, 483] width 119 height 31
click at [1044, 509] on select "00 01 02 03 04 05 06 07 08 09 10 11 12 13 14 15 16 17 18 19 20 21 22 23" at bounding box center [1053, 524] width 35 height 31
select select "11"
click at [1036, 509] on select "00 01 02 03 04 05 06 07 08 09 10 11 12 13 14 15 16 17 18 19 20 21 22 23" at bounding box center [1053, 524] width 35 height 31
type input "11:00"
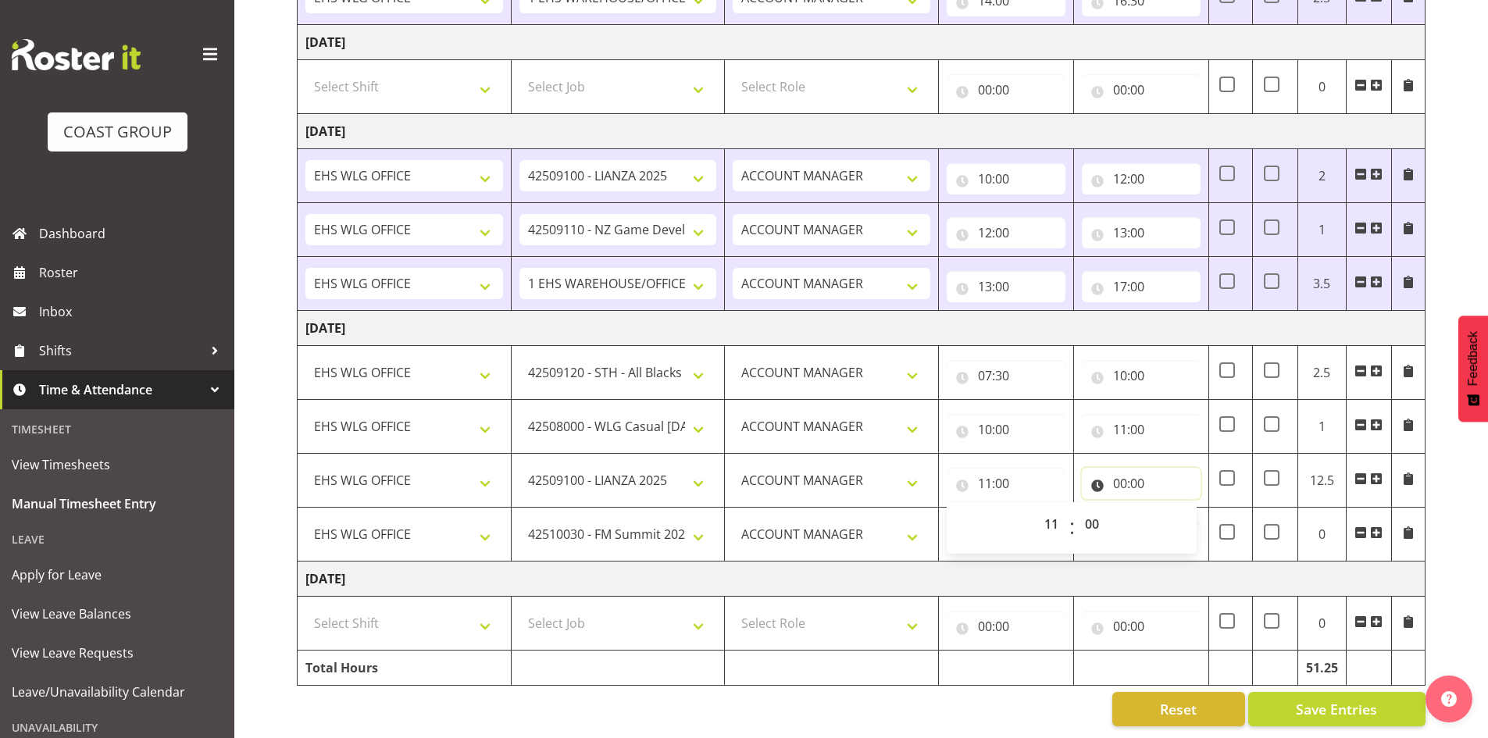
click at [1129, 468] on input "00:00" at bounding box center [1141, 483] width 119 height 31
click at [1197, 513] on select "00 01 02 03 04 05 06 07 08 09 10 11 12 13 14 15 16 17 18 19 20 21 22 23" at bounding box center [1188, 524] width 35 height 31
select select "13"
click at [1171, 509] on select "00 01 02 03 04 05 06 07 08 09 10 11 12 13 14 15 16 17 18 19 20 21 22 23" at bounding box center [1188, 524] width 35 height 31
type input "13:00"
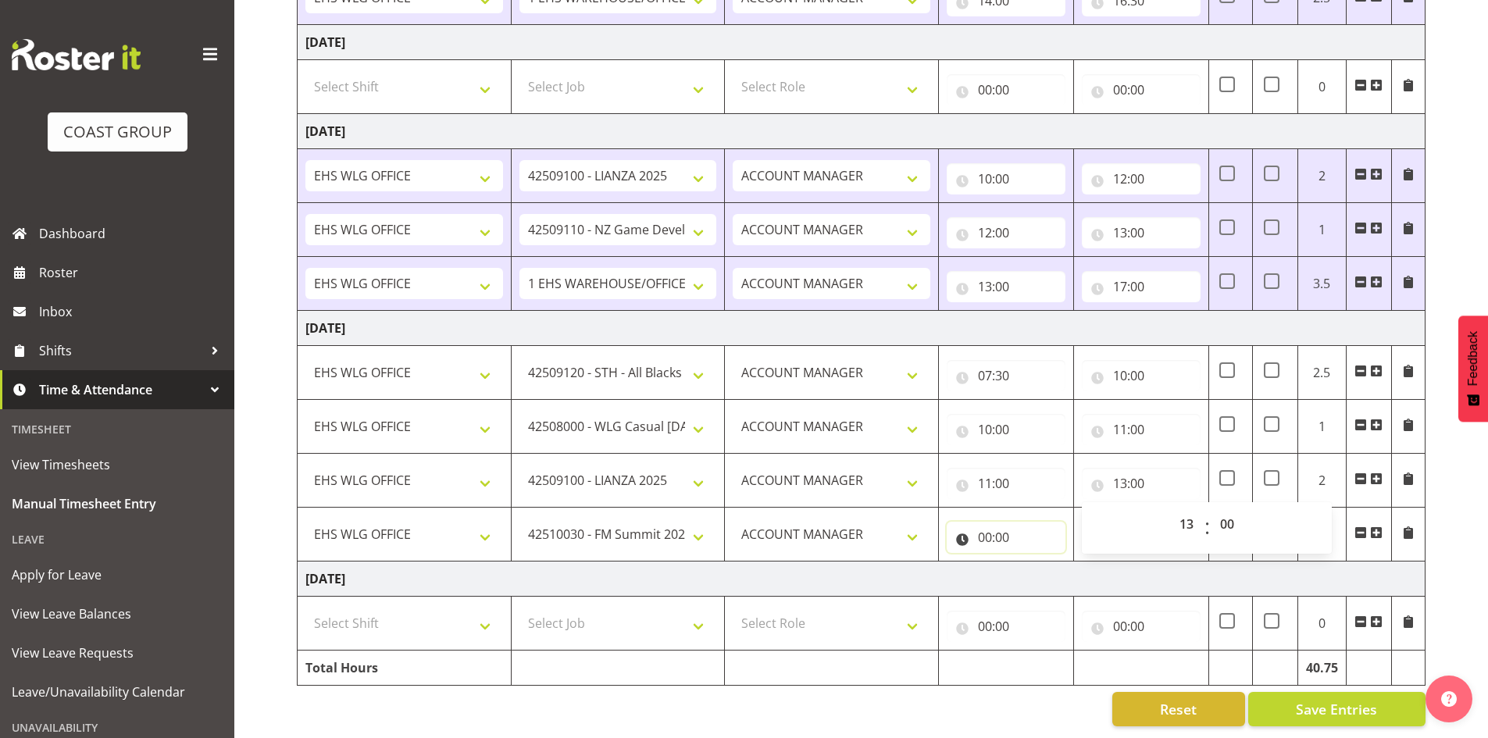
click at [978, 526] on input "00:00" at bounding box center [1006, 537] width 119 height 31
click at [1052, 563] on select "00 01 02 03 04 05 06 07 08 09 10 11 12 13 14 15 16 17 18 19 20 21 22 23" at bounding box center [1053, 578] width 35 height 31
select select "13"
click at [1036, 563] on select "00 01 02 03 04 05 06 07 08 09 10 11 12 13 14 15 16 17 18 19 20 21 22 23" at bounding box center [1053, 578] width 35 height 31
type input "13:00"
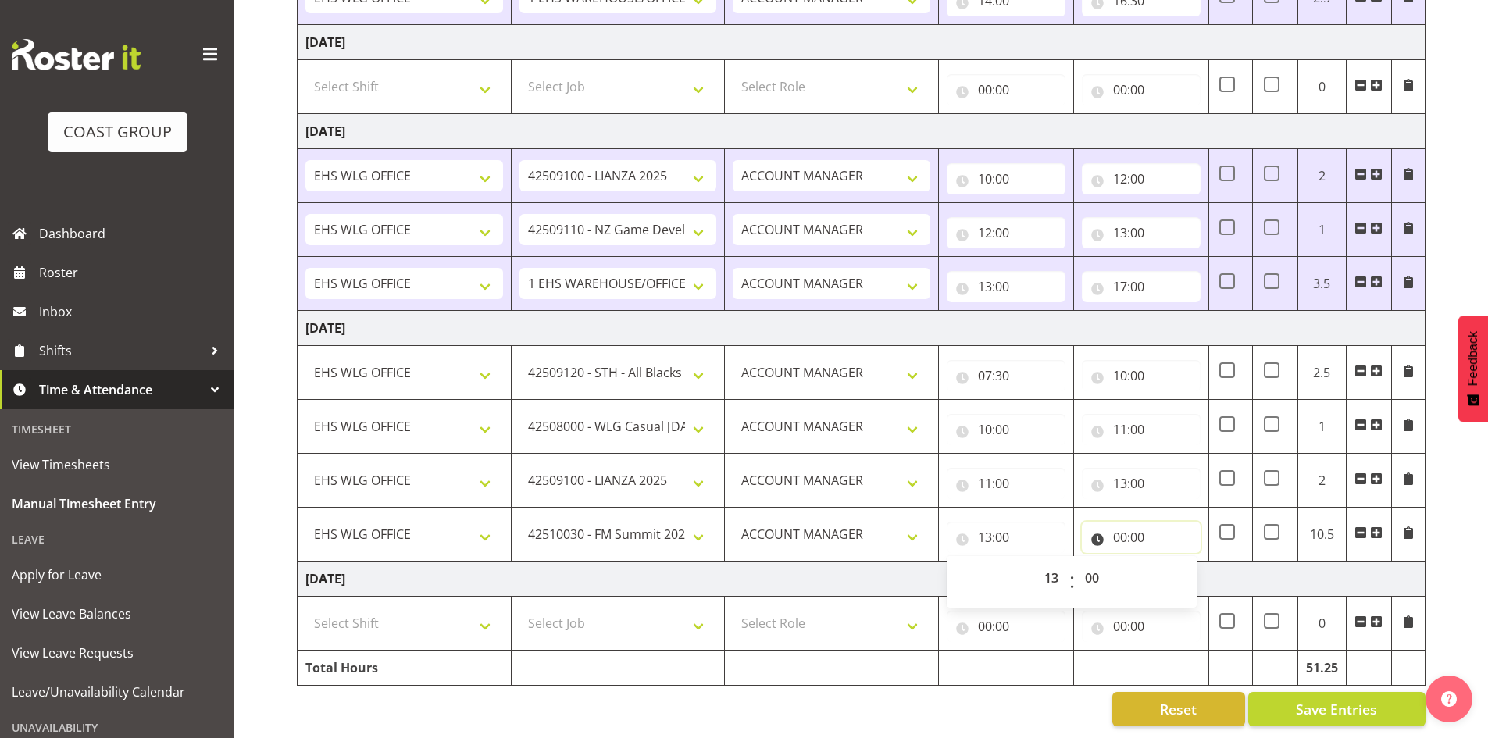
click at [1115, 522] on input "00:00" at bounding box center [1141, 537] width 119 height 31
click at [1184, 567] on select "00 01 02 03 04 05 06 07 08 09 10 11 12 13 14 15 16 17 18 19 20 21 22 23" at bounding box center [1188, 578] width 35 height 31
select select "15"
click at [1171, 563] on select "00 01 02 03 04 05 06 07 08 09 10 11 12 13 14 15 16 17 18 19 20 21 22 23" at bounding box center [1188, 578] width 35 height 31
type input "15:00"
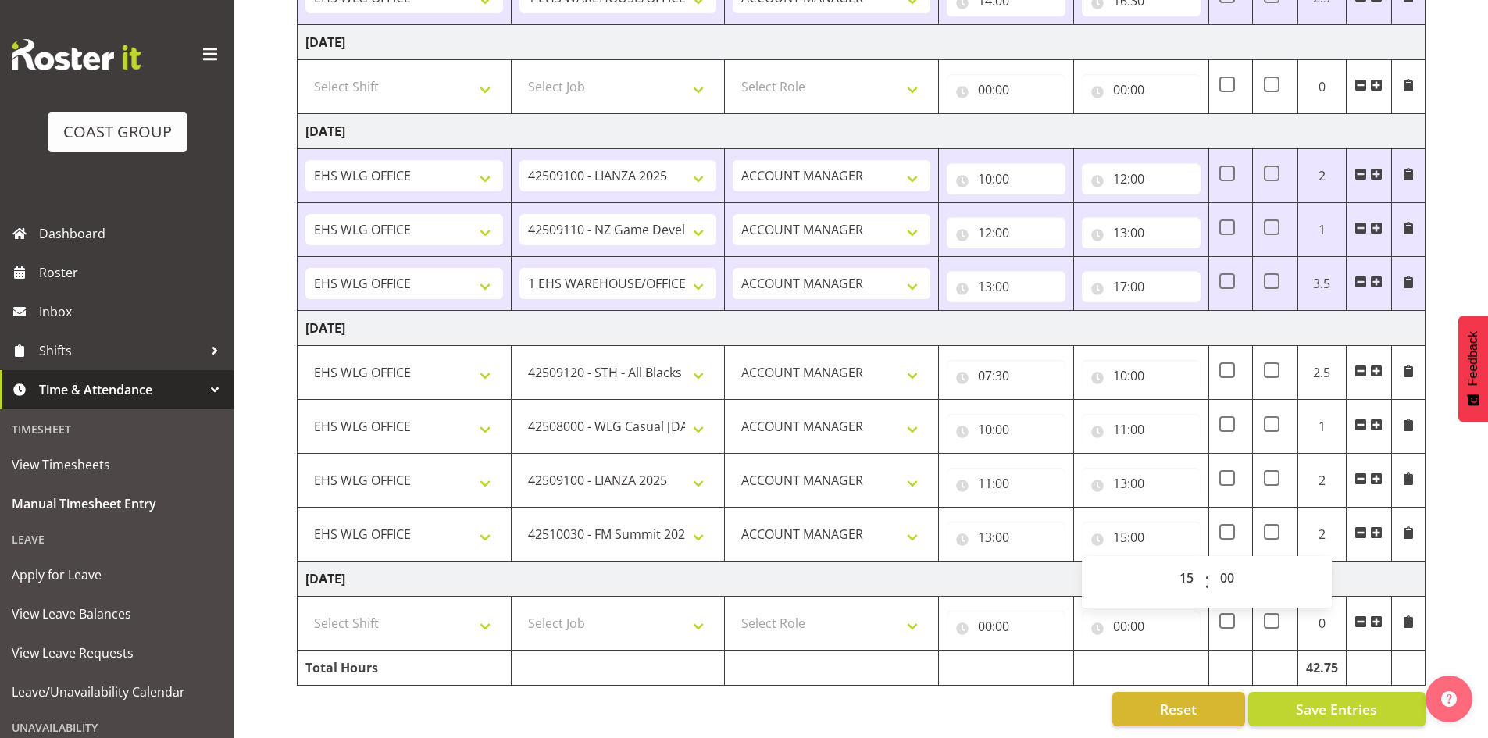
click at [1380, 527] on span at bounding box center [1376, 533] width 13 height 13
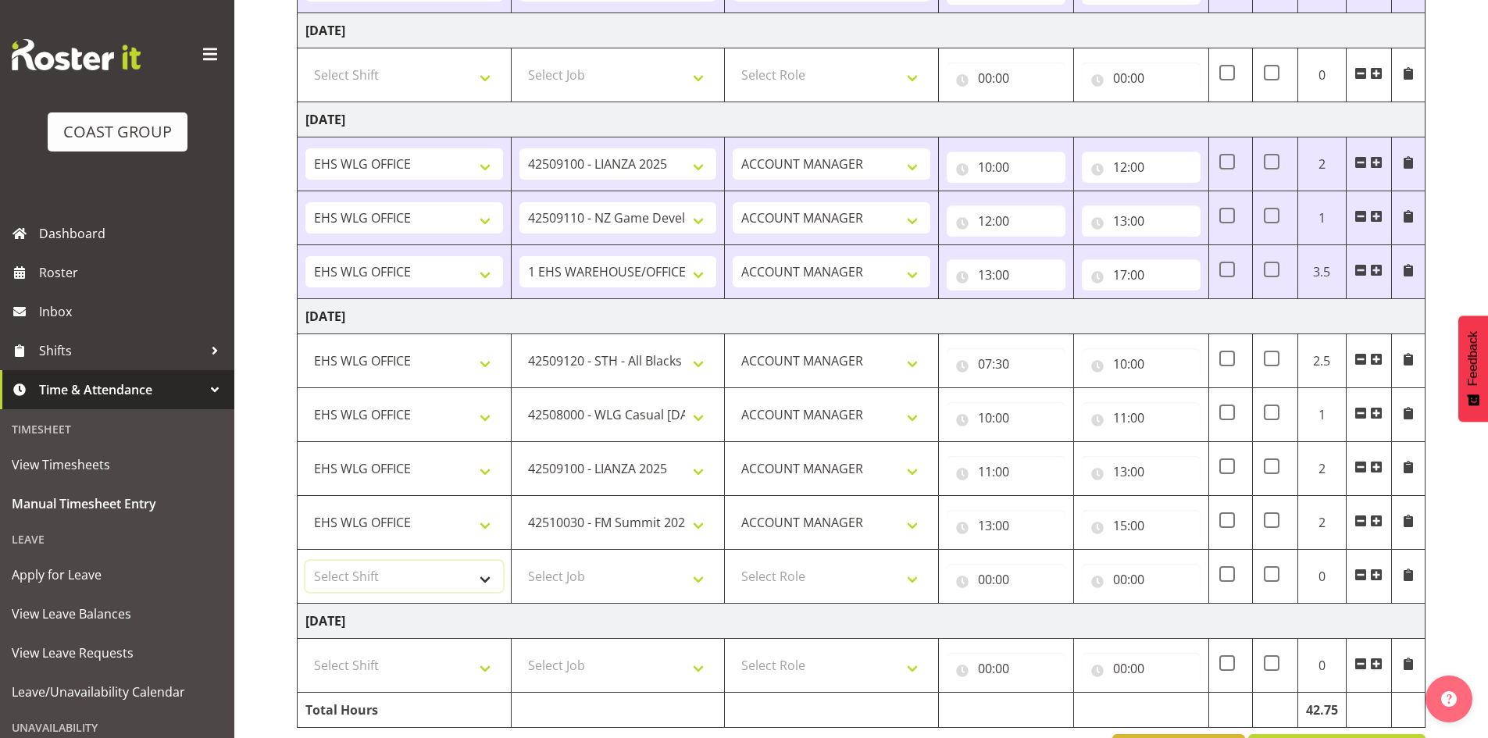
click at [480, 573] on select "Select Shift AUG 25 Break Beervana @ Stadium AUG 25 Break Building Nations @ Ta…" at bounding box center [404, 576] width 198 height 31
select select "1464"
drag, startPoint x: 478, startPoint y: 572, endPoint x: 543, endPoint y: 577, distance: 65.1
click at [478, 572] on select "Select Shift AUG 25 Break Beervana @ Stadium AUG 25 Break Building Nations @ Ta…" at bounding box center [404, 576] width 198 height 31
click at [699, 571] on select "Select Job 1 Carlton Events 1 Carlton Hamilton 1 Carlton Wellington 1 EHS WAREH…" at bounding box center [619, 576] width 198 height 31
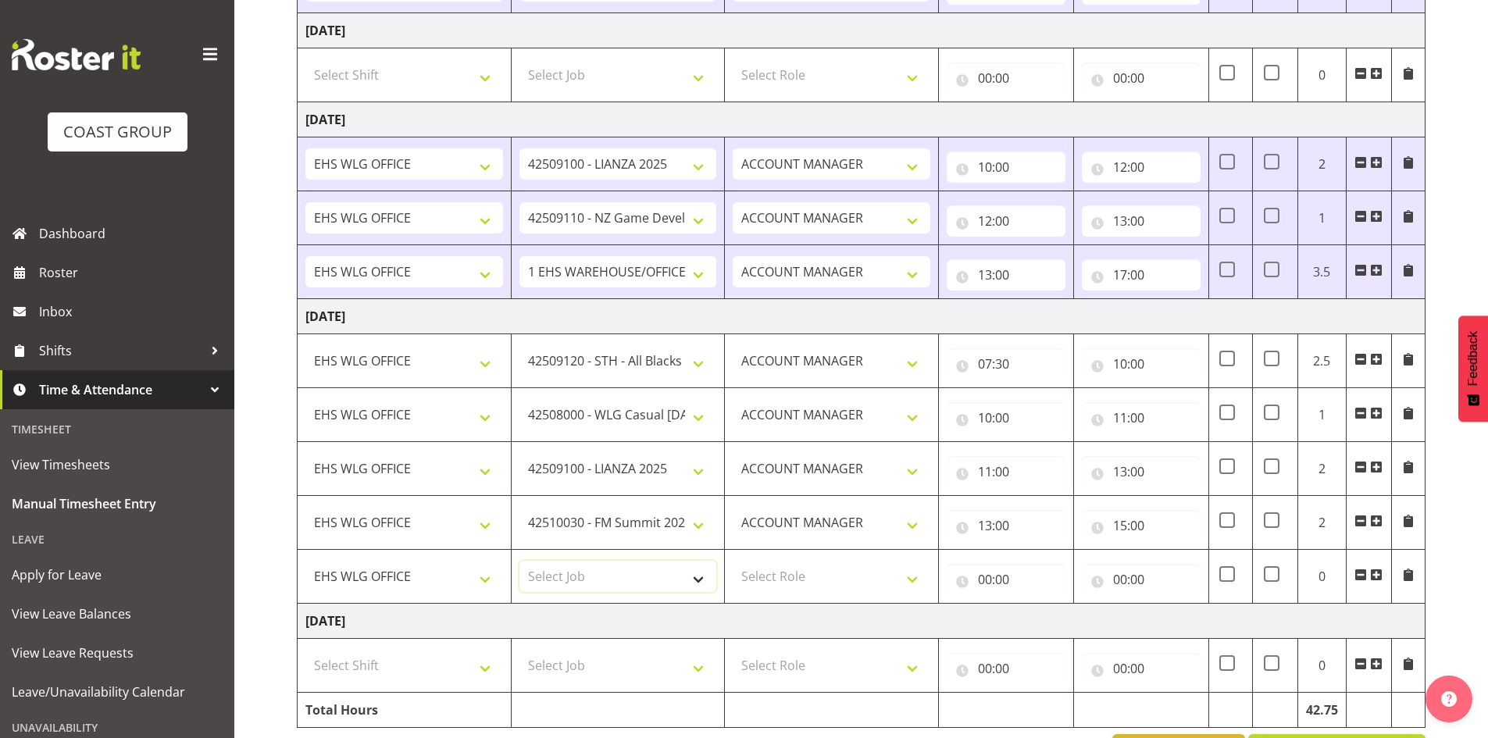
select select "69"
click at [520, 561] on select "Select Job 1 Carlton Events 1 Carlton Hamilton 1 Carlton Wellington 1 EHS WAREH…" at bounding box center [619, 576] width 198 height 31
click at [915, 577] on select "Select Role EHS WLG OPS ACCOUNT MANAGER" at bounding box center [832, 576] width 198 height 31
select select "197"
click at [733, 561] on select "Select Role EHS WLG OPS ACCOUNT MANAGER" at bounding box center [832, 576] width 198 height 31
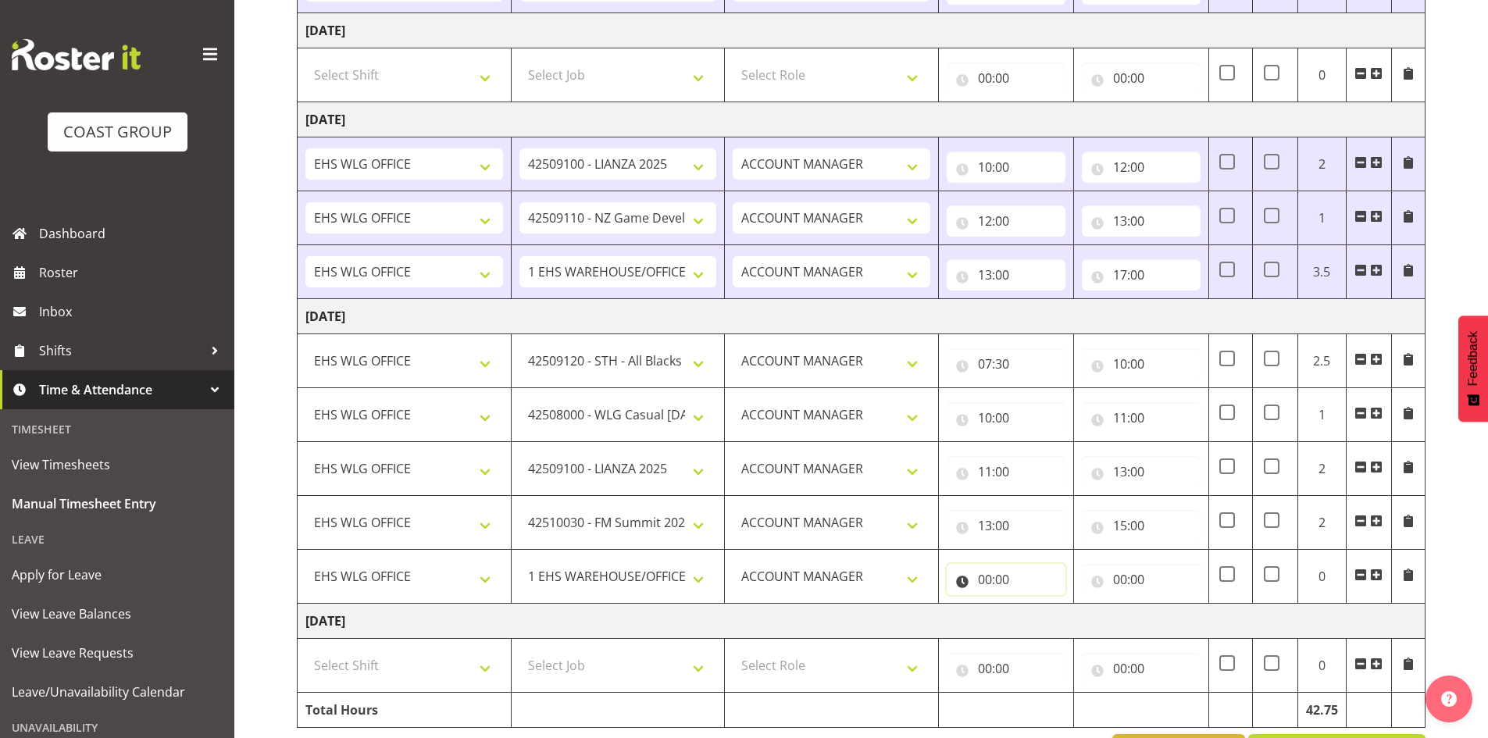
click at [988, 577] on input "00:00" at bounding box center [1006, 579] width 119 height 31
drag, startPoint x: 1049, startPoint y: 616, endPoint x: 1052, endPoint y: 605, distance: 11.2
click at [1049, 616] on select "00 01 02 03 04 05 06 07 08 09 10 11 12 13 14 15 16 17 18 19 20 21 22 23" at bounding box center [1053, 620] width 35 height 31
select select "15"
click at [1036, 605] on select "00 01 02 03 04 05 06 07 08 09 10 11 12 13 14 15 16 17 18 19 20 21 22 23" at bounding box center [1053, 620] width 35 height 31
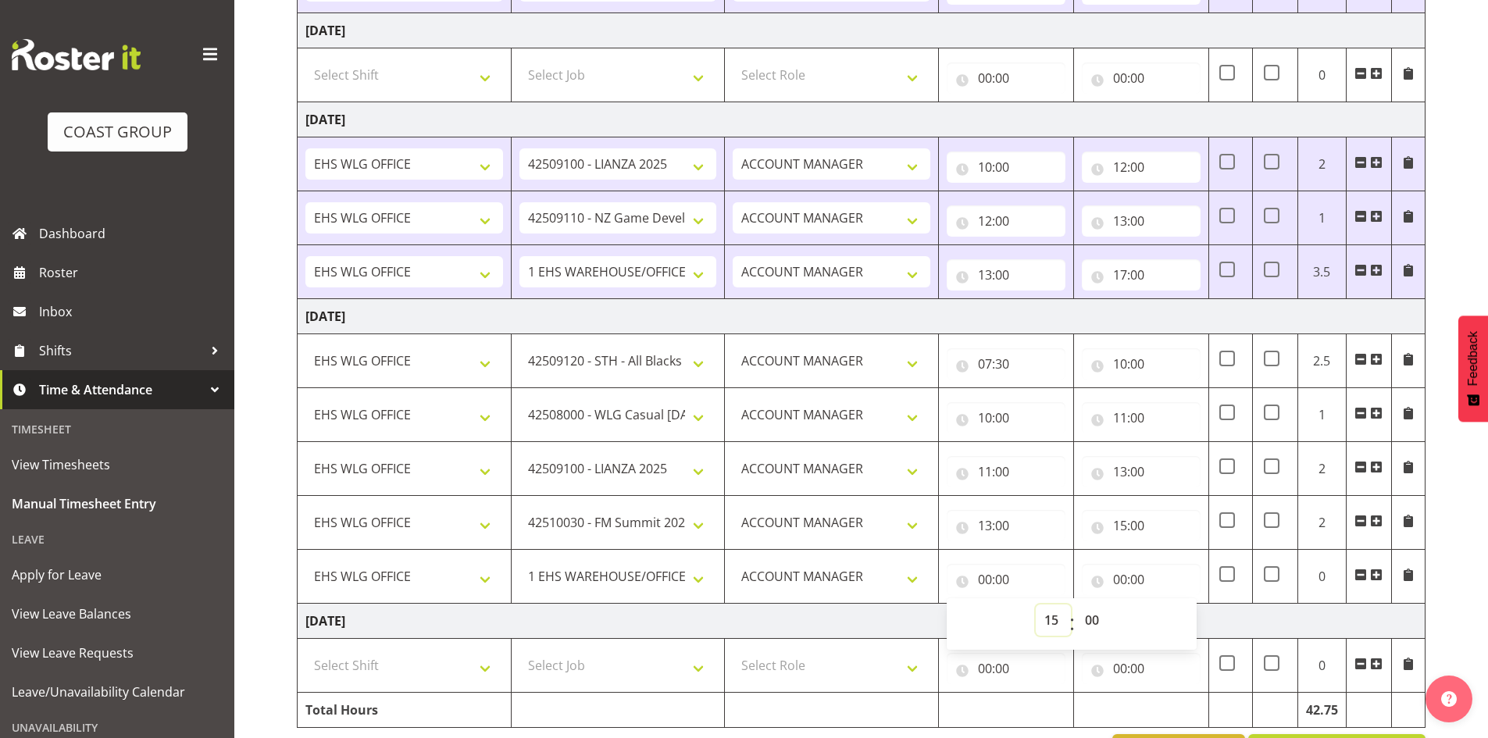
type input "15:00"
click at [1124, 573] on input "00:00" at bounding box center [1141, 579] width 119 height 31
click at [1184, 616] on select "00 01 02 03 04 05 06 07 08 09 10 11 12 13 14 15 16 17 18 19 20 21 22 23" at bounding box center [1188, 620] width 35 height 31
select select "17"
click at [1171, 605] on select "00 01 02 03 04 05 06 07 08 09 10 11 12 13 14 15 16 17 18 19 20 21 22 23" at bounding box center [1188, 620] width 35 height 31
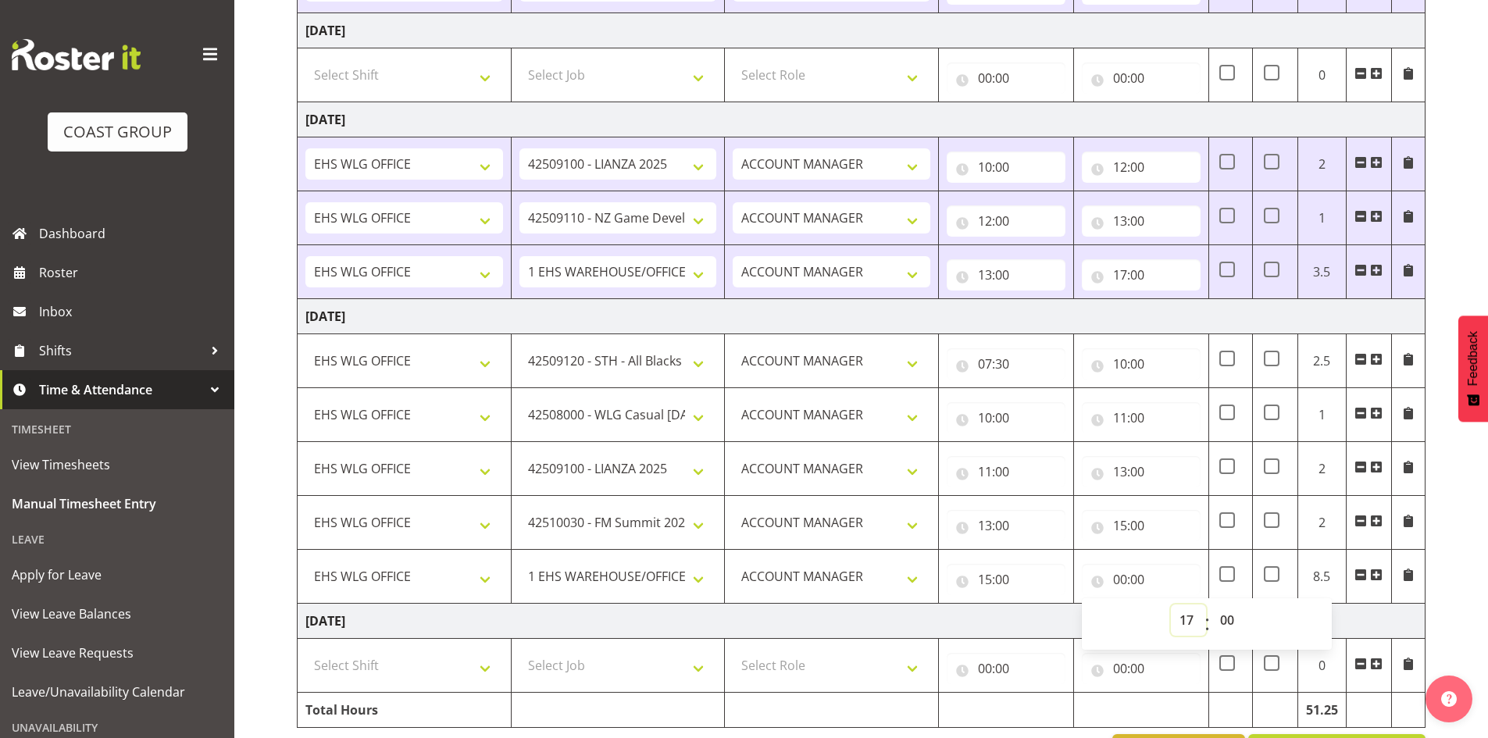
type input "17:00"
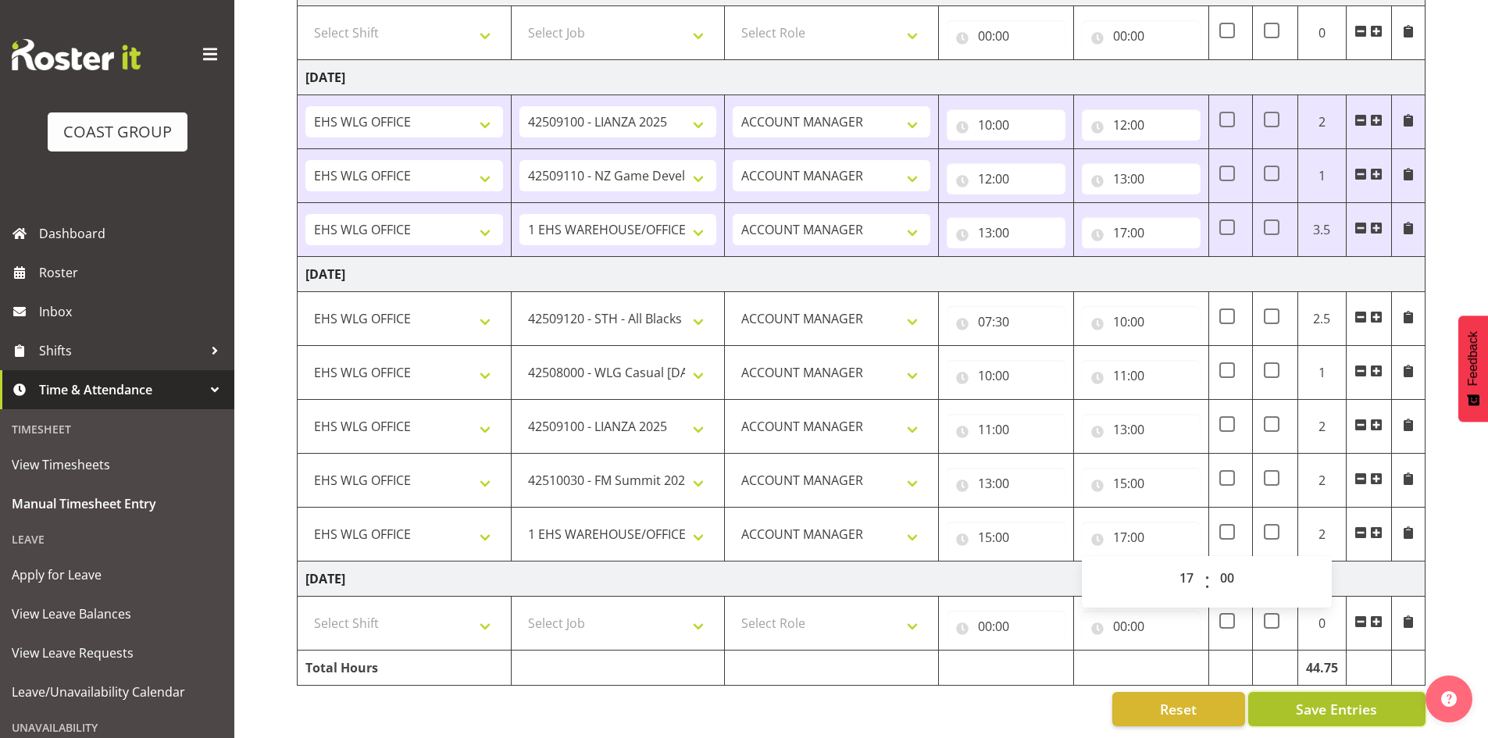
click at [1328, 699] on span "Save Entries" at bounding box center [1336, 709] width 81 height 20
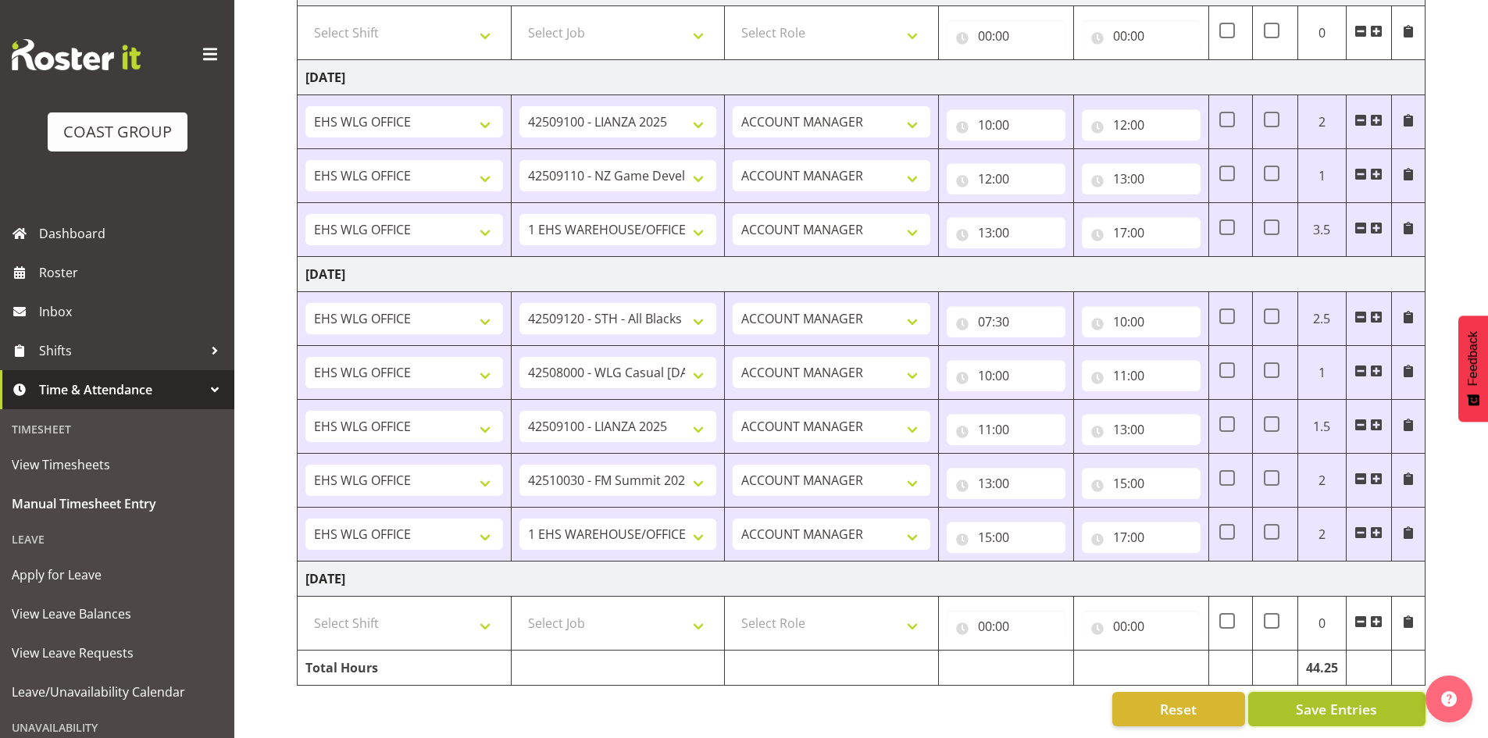
click at [1321, 699] on span "Save Entries" at bounding box center [1336, 709] width 81 height 20
